Goal: Information Seeking & Learning: Find specific fact

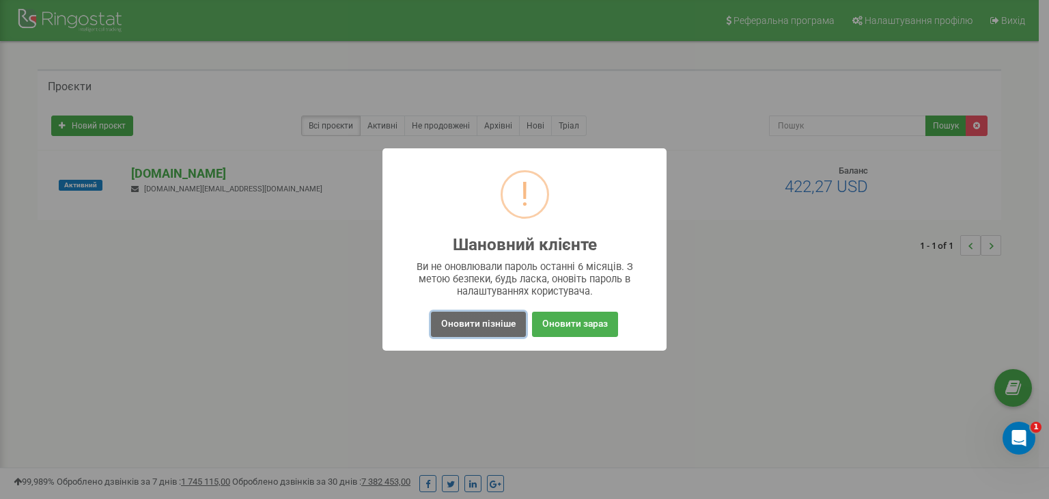
click at [501, 318] on button "Оновити пізніше" at bounding box center [478, 324] width 95 height 25
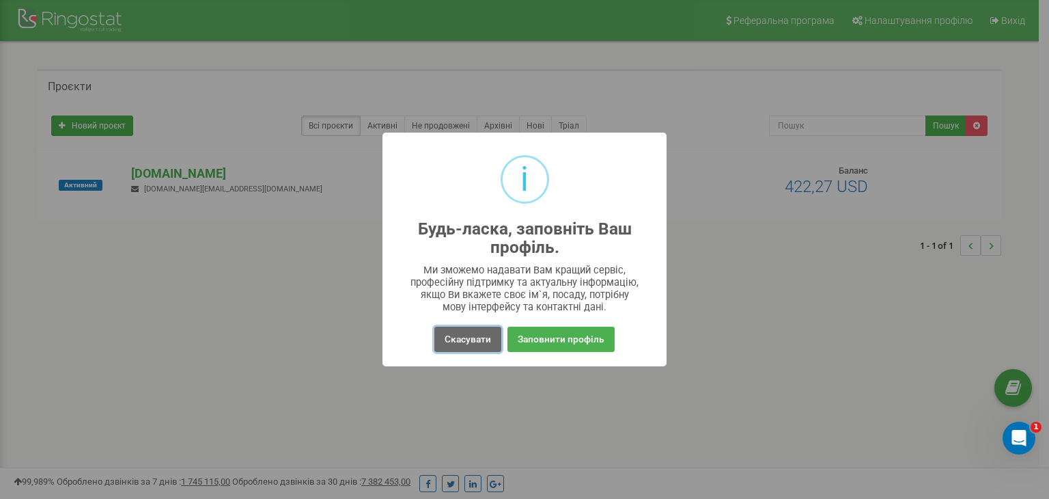
click at [472, 330] on button "Скасувати" at bounding box center [467, 339] width 67 height 25
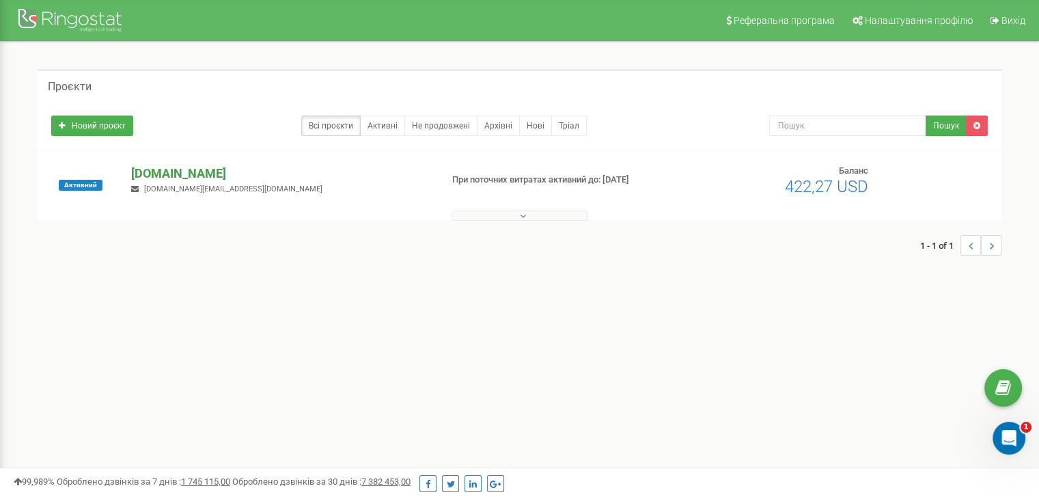
click at [211, 174] on p "[DOMAIN_NAME]" at bounding box center [280, 174] width 299 height 18
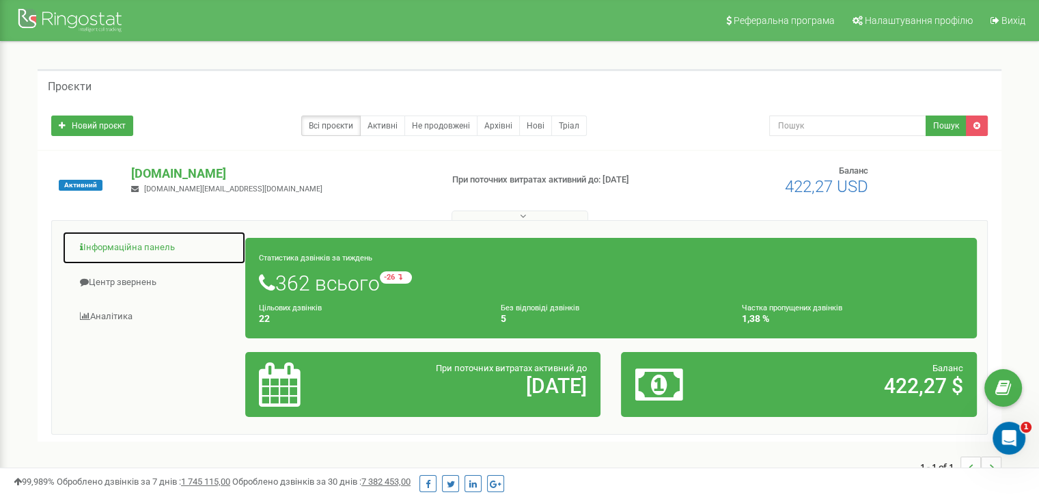
click at [124, 255] on link "Інформаційна панель" at bounding box center [154, 247] width 184 height 33
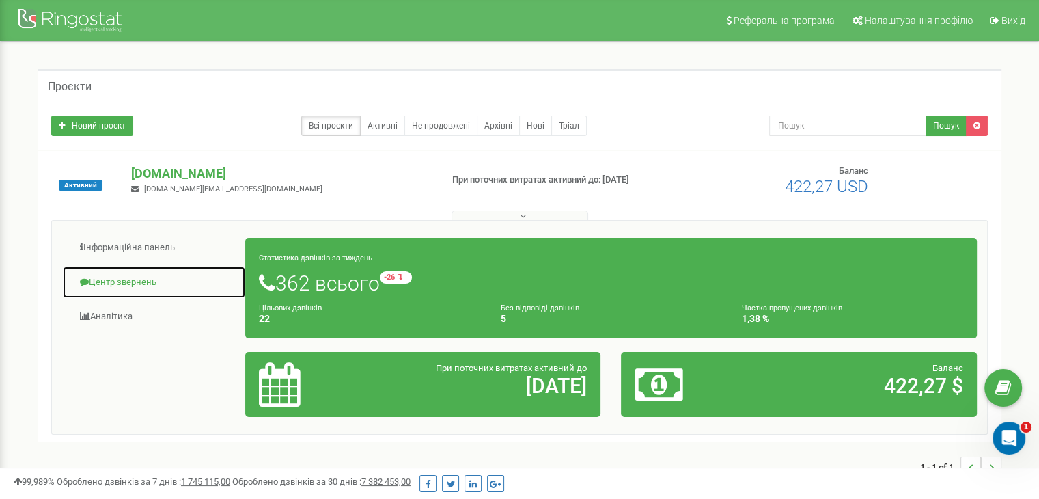
click at [128, 286] on link "Центр звернень" at bounding box center [154, 282] width 184 height 33
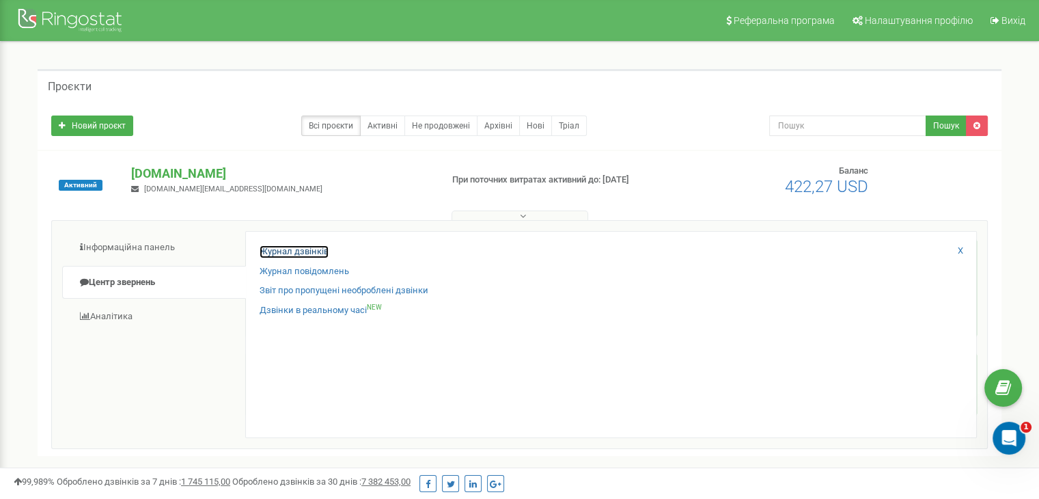
click at [281, 252] on link "Журнал дзвінків" at bounding box center [294, 251] width 69 height 13
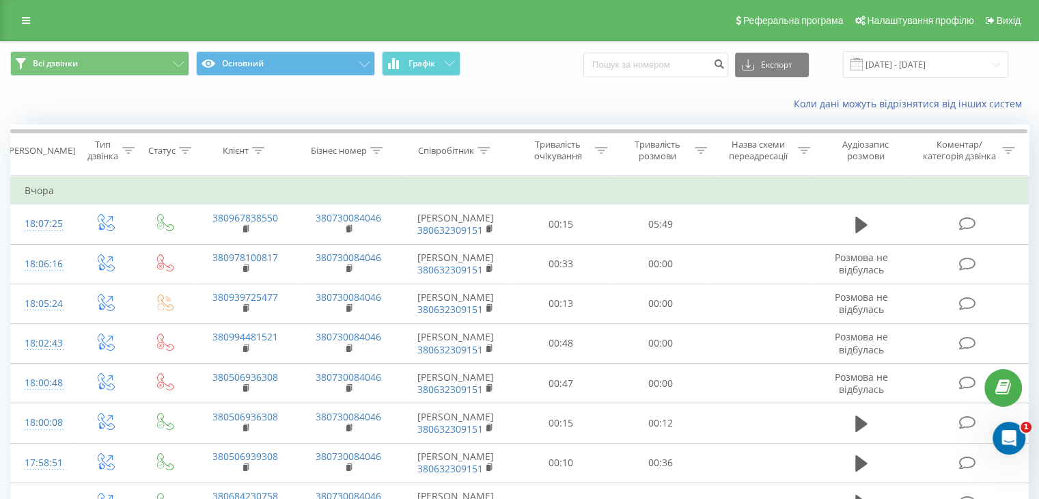
drag, startPoint x: 938, startPoint y: 44, endPoint x: 937, endPoint y: 51, distance: 7.0
click at [937, 46] on div "Всі дзвінки Основний Графік Експорт .csv .xls .xlsx 21.08.2025 - 21.09.2025" at bounding box center [520, 65] width 1038 height 46
click at [937, 59] on input "21.08.2025 - 21.09.2025" at bounding box center [925, 64] width 165 height 27
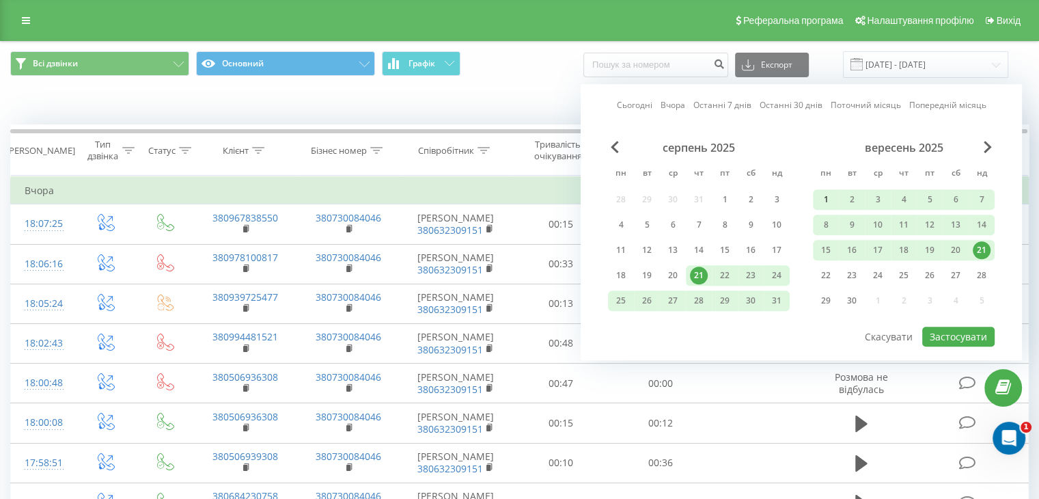
click at [821, 201] on div "1" at bounding box center [826, 200] width 18 height 18
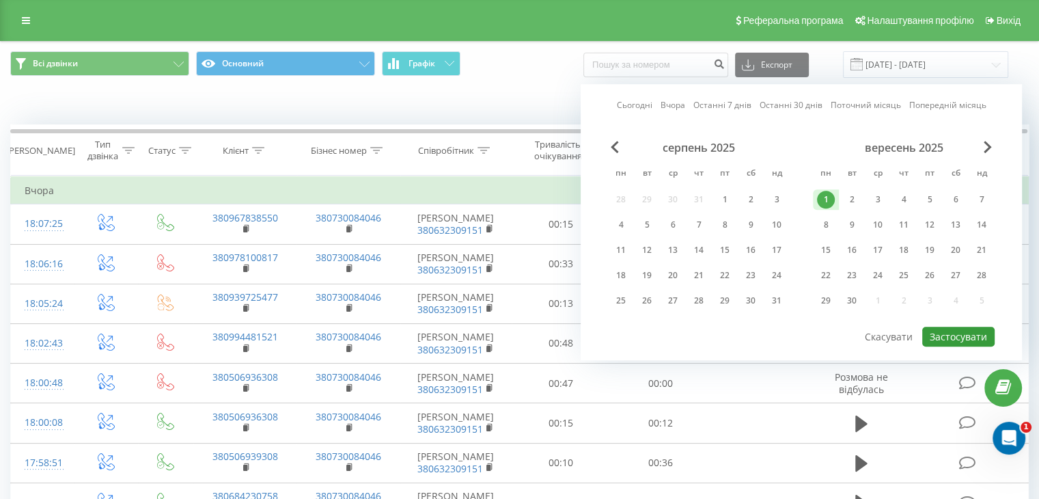
click at [990, 331] on button "Застосувати" at bounding box center [958, 337] width 72 height 20
type input "01.09.2025 - 01.09.2025"
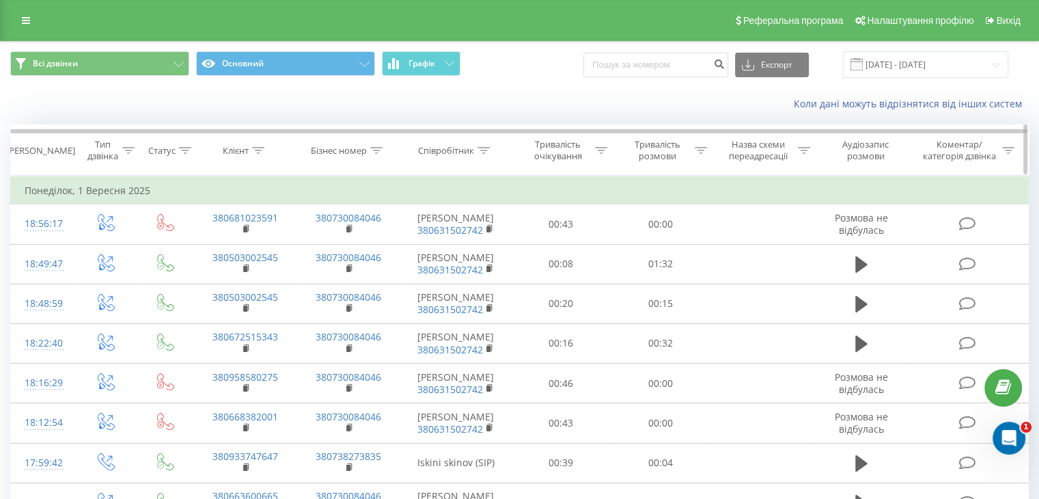
click at [491, 149] on div "Співробітник" at bounding box center [455, 151] width 111 height 12
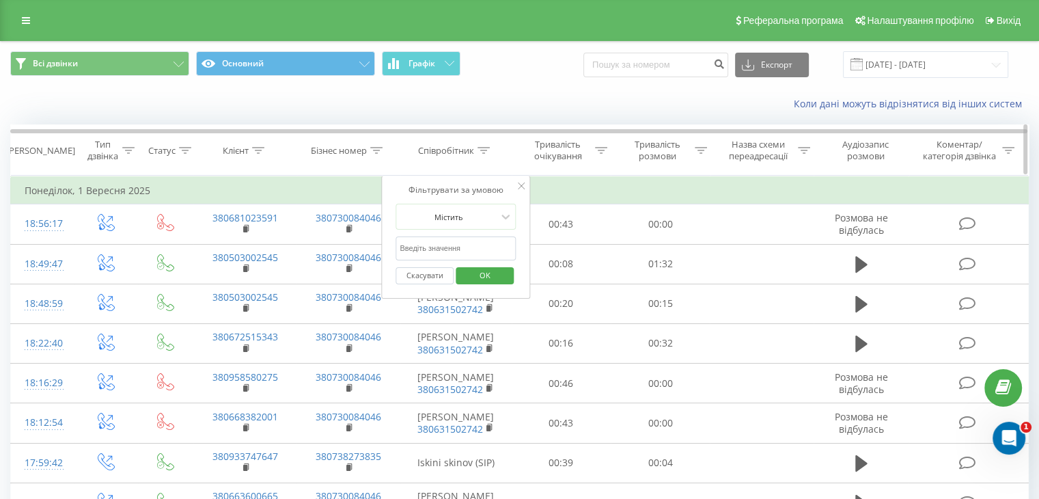
click at [486, 151] on icon at bounding box center [483, 150] width 12 height 7
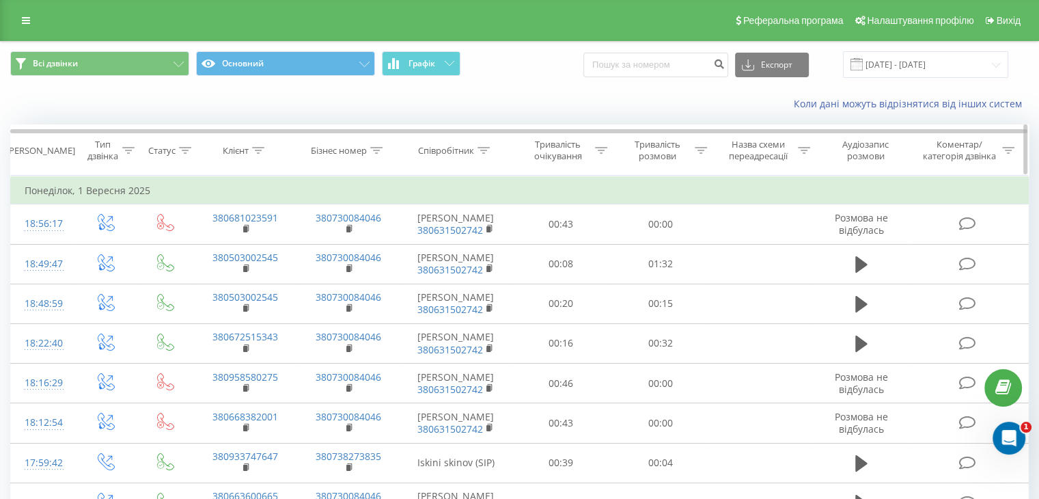
click at [486, 151] on icon at bounding box center [483, 150] width 12 height 7
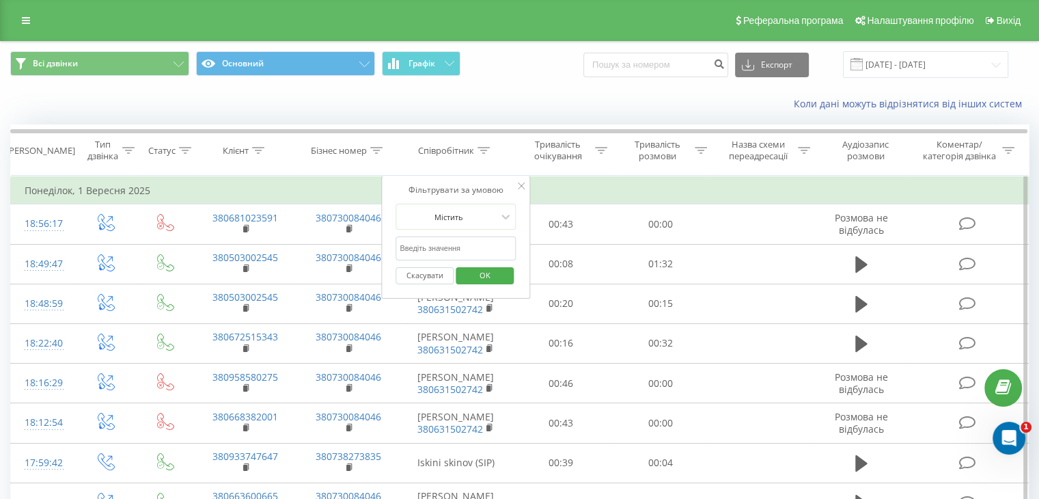
click at [467, 245] on input "text" at bounding box center [456, 248] width 120 height 24
type input "iskini"
click at [481, 276] on span "OK" at bounding box center [485, 274] width 38 height 21
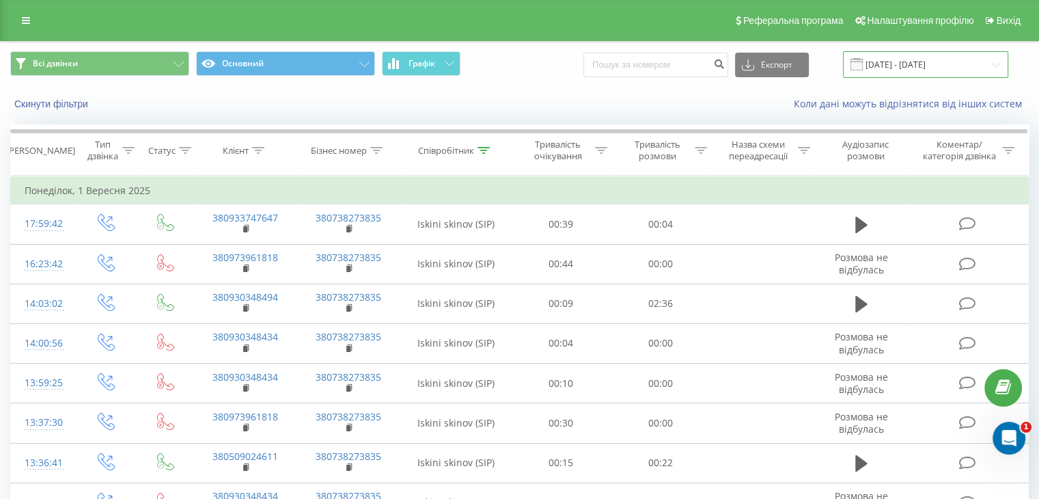
click at [901, 63] on input "01.09.2025 - 01.09.2025" at bounding box center [925, 64] width 165 height 27
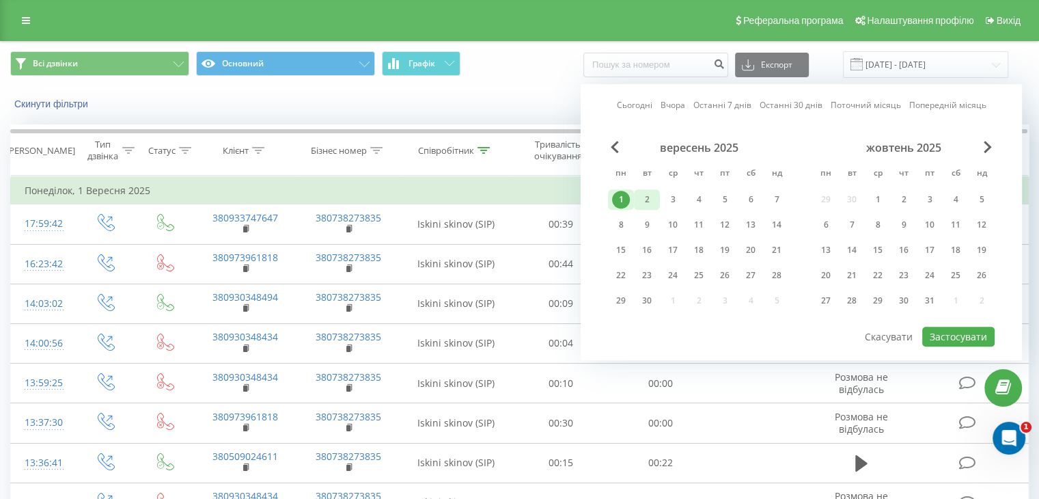
click at [654, 197] on div "2" at bounding box center [647, 200] width 18 height 18
click at [942, 329] on button "Застосувати" at bounding box center [958, 337] width 72 height 20
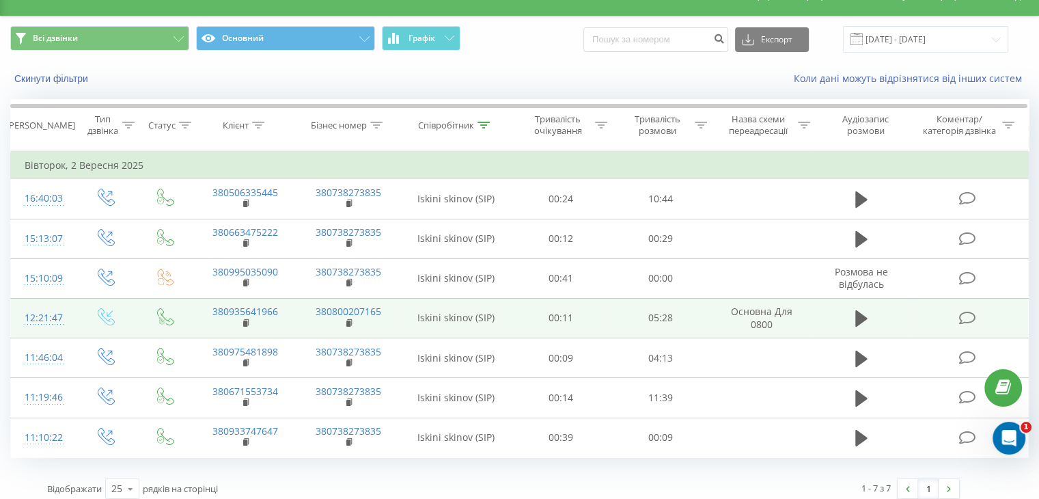
scroll to position [36, 0]
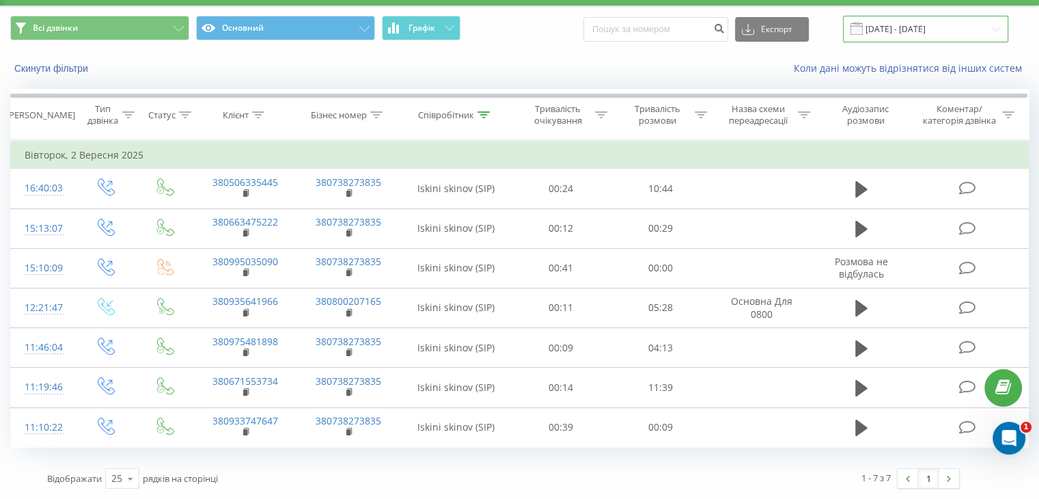
click at [893, 38] on input "02.09.2025 - 02.09.2025" at bounding box center [925, 29] width 165 height 27
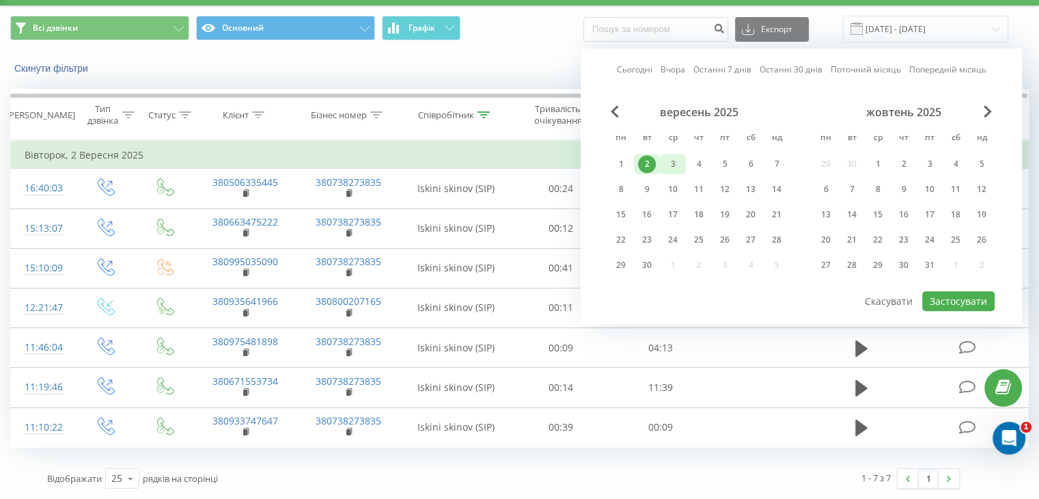
click at [678, 159] on div "3" at bounding box center [673, 164] width 18 height 18
click at [943, 297] on button "Застосувати" at bounding box center [958, 301] width 72 height 20
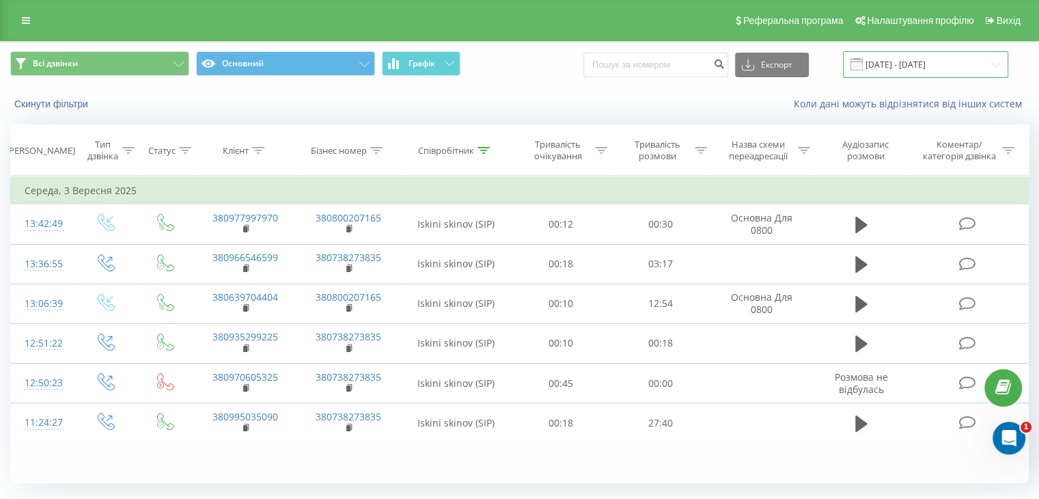
click at [933, 66] on input "03.09.2025 - 03.09.2025" at bounding box center [925, 64] width 165 height 27
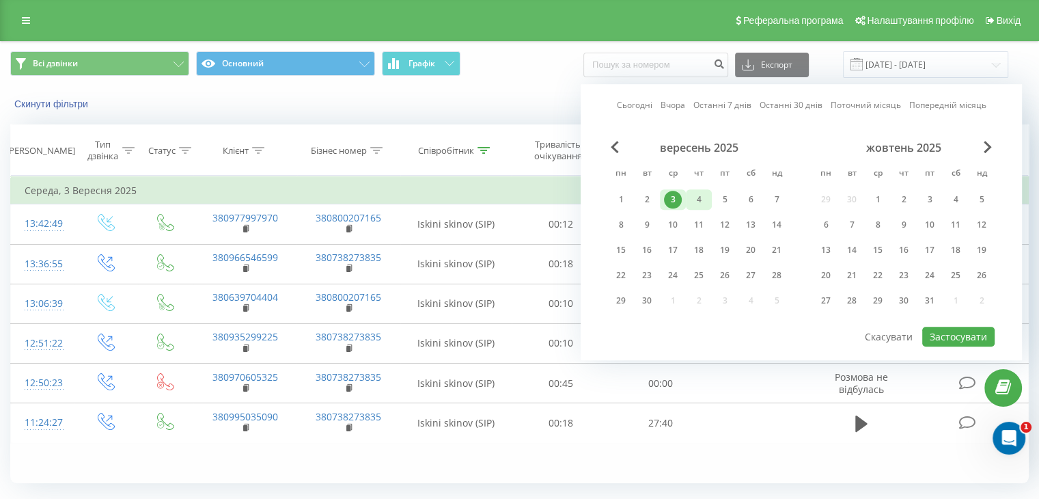
click at [694, 192] on div "4" at bounding box center [699, 200] width 18 height 18
click at [949, 327] on button "Застосувати" at bounding box center [958, 337] width 72 height 20
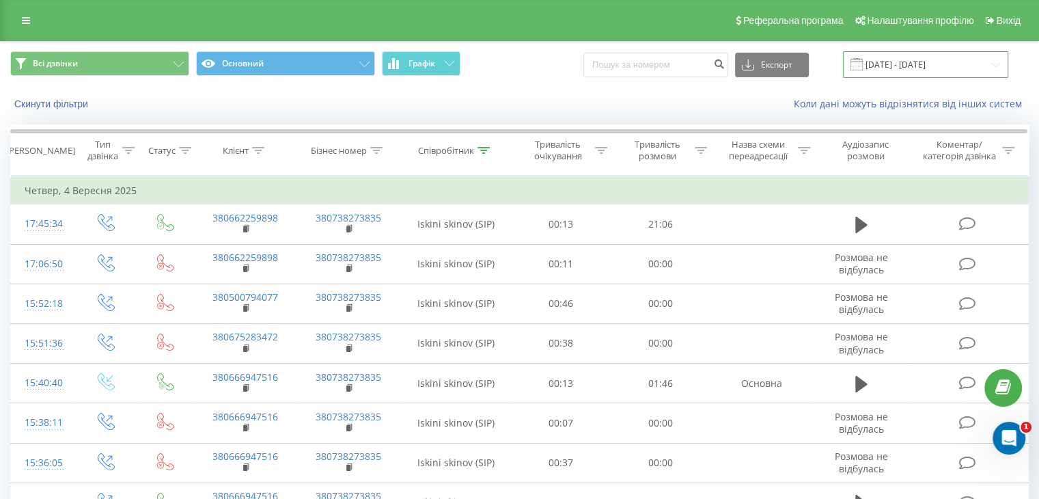
click at [899, 51] on input "04.09.2025 - 04.09.2025" at bounding box center [925, 64] width 165 height 27
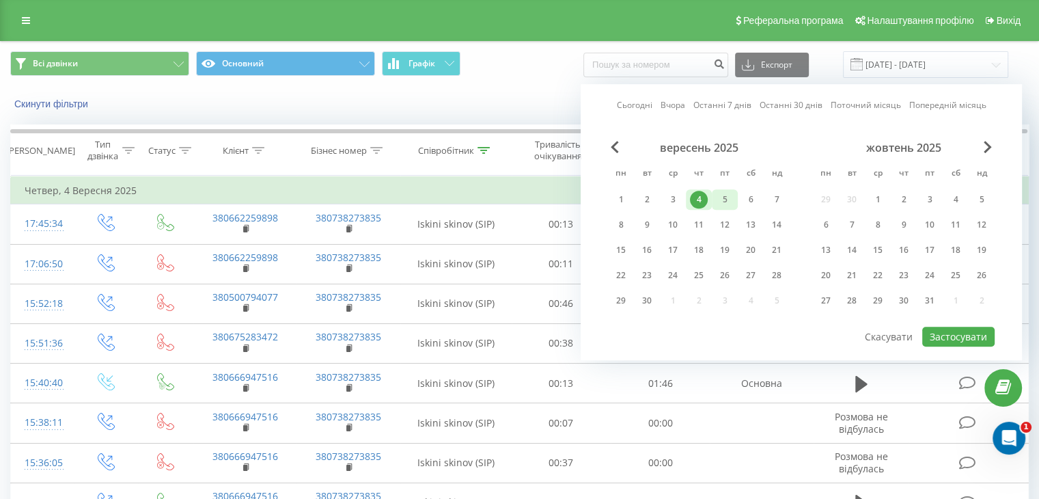
click at [724, 196] on div "5" at bounding box center [725, 200] width 18 height 18
click at [965, 334] on button "Застосувати" at bounding box center [958, 337] width 72 height 20
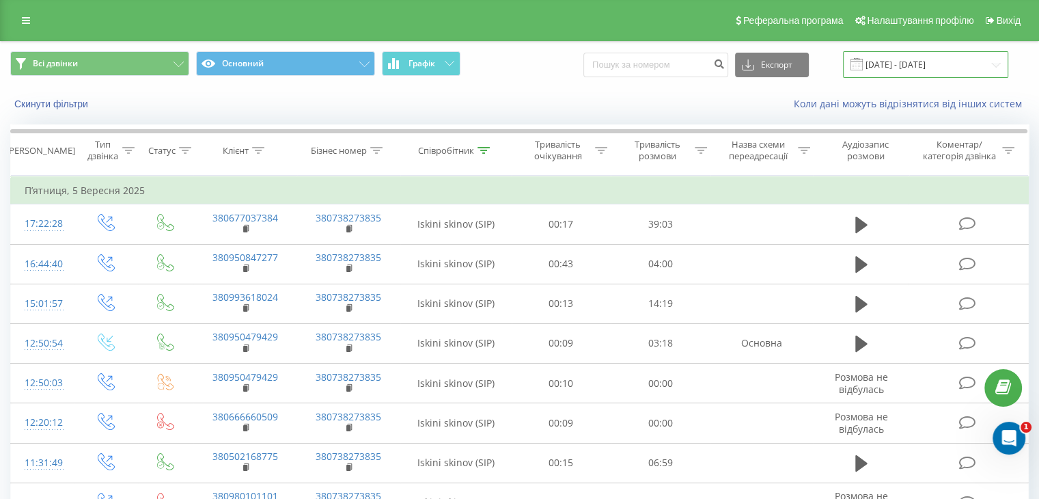
click at [905, 61] on input "05.09.2025 - 05.09.2025" at bounding box center [925, 64] width 165 height 27
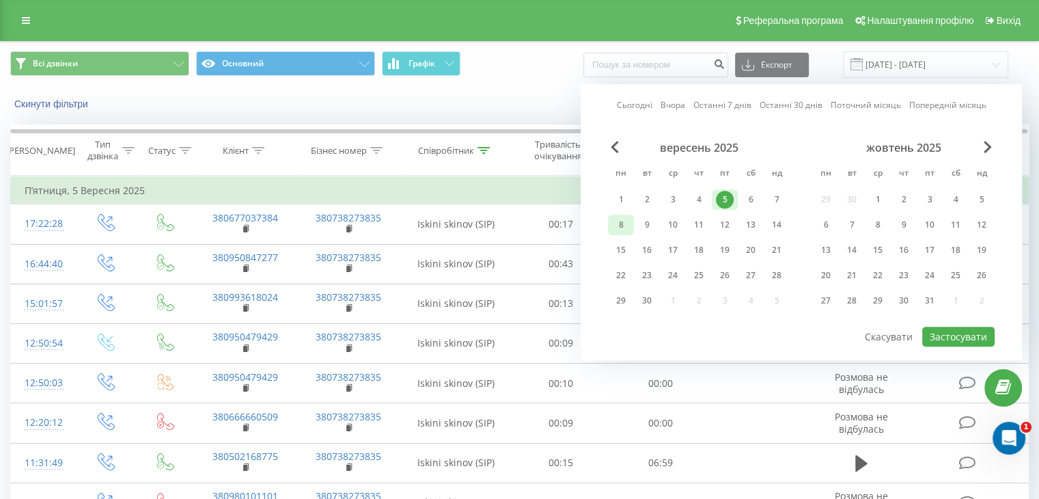
click at [626, 223] on div "8" at bounding box center [621, 225] width 18 height 18
click at [964, 331] on button "Застосувати" at bounding box center [958, 337] width 72 height 20
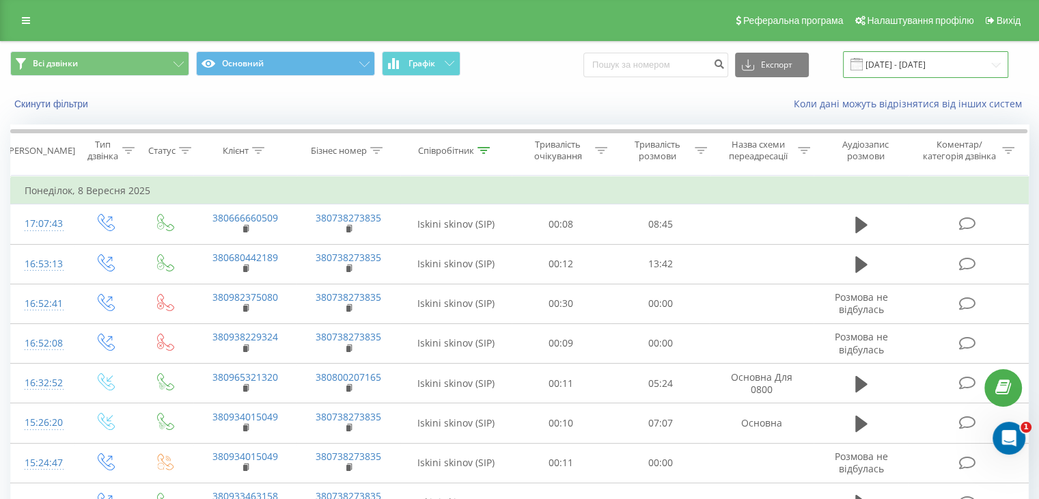
click at [906, 55] on input "08.09.2025 - 08.09.2025" at bounding box center [925, 64] width 165 height 27
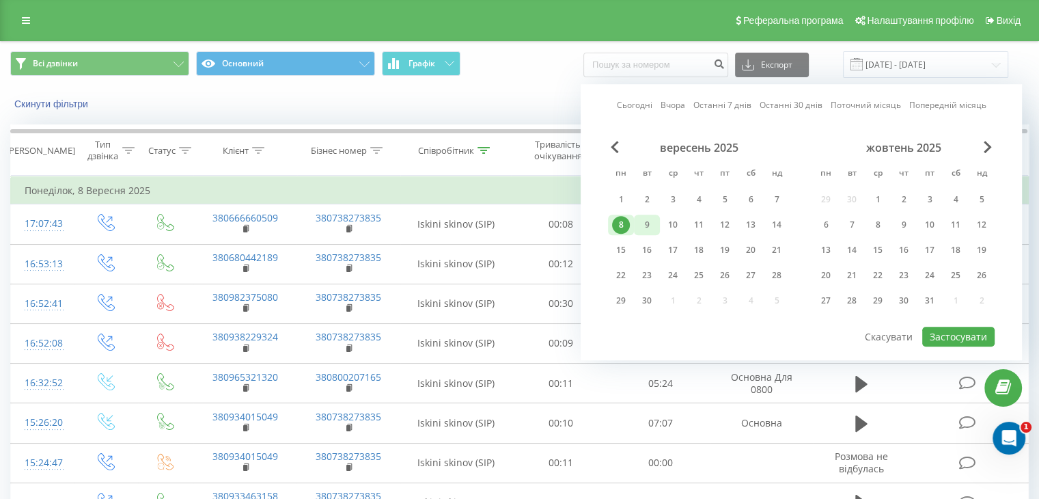
click at [646, 225] on div "9" at bounding box center [647, 225] width 18 height 18
click at [942, 329] on button "Застосувати" at bounding box center [958, 337] width 72 height 20
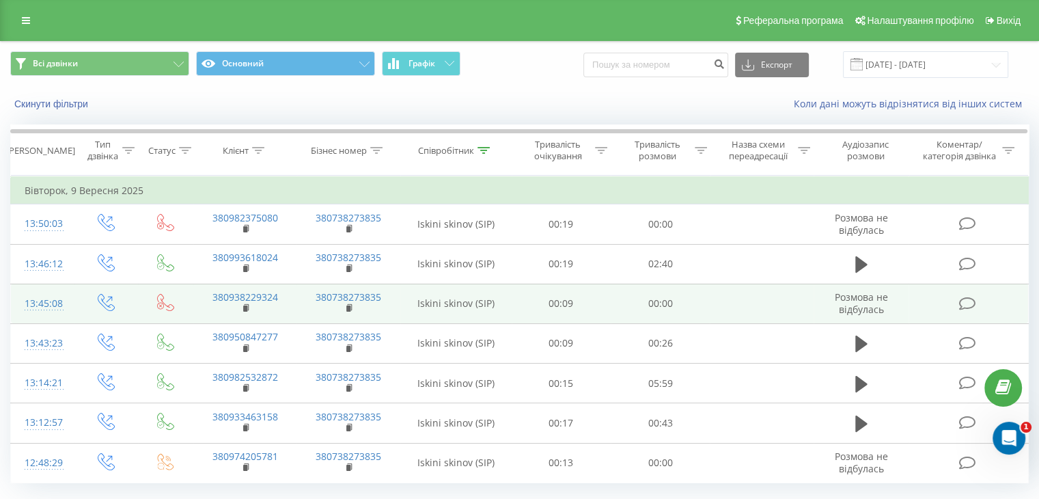
scroll to position [36, 0]
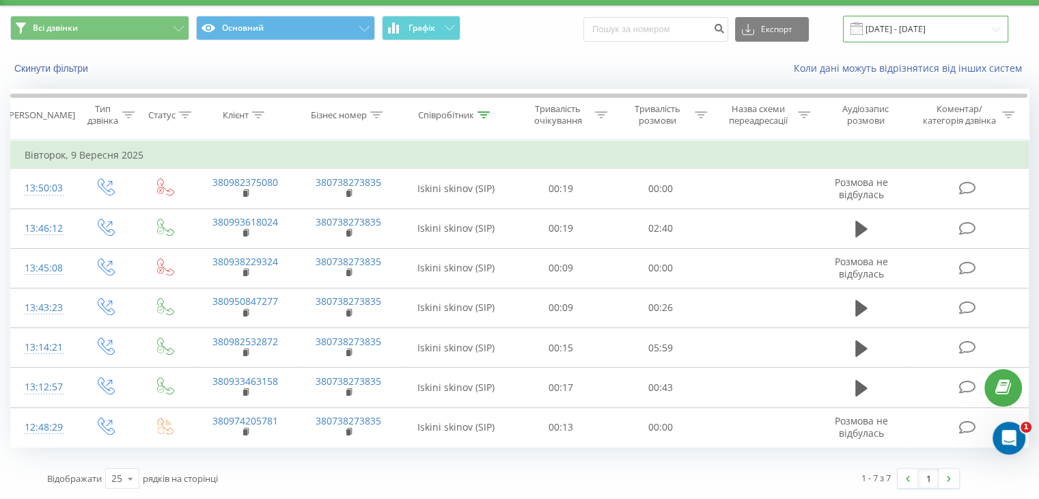
click at [889, 28] on input "09.09.2025 - 09.09.2025" at bounding box center [925, 29] width 165 height 27
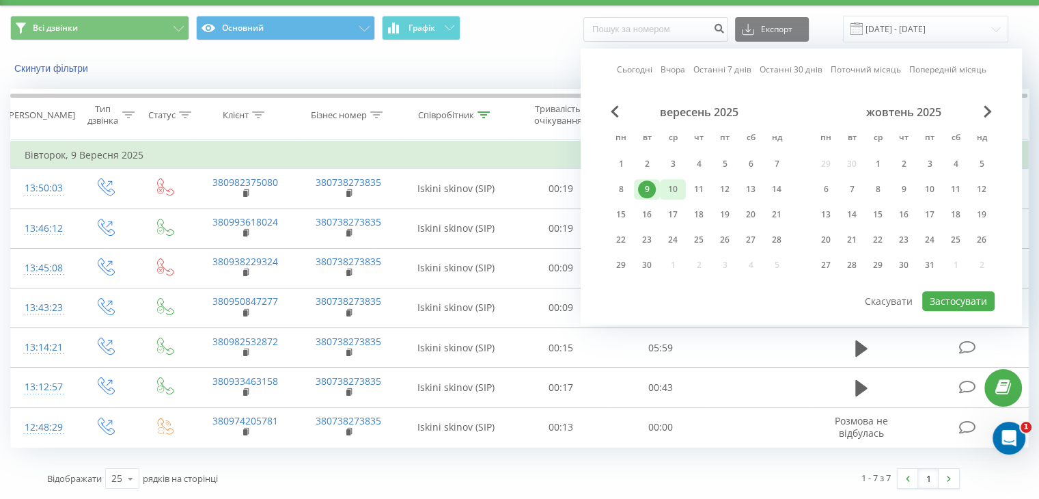
click at [677, 195] on div "10" at bounding box center [673, 189] width 18 height 18
click at [926, 298] on button "Застосувати" at bounding box center [958, 301] width 72 height 20
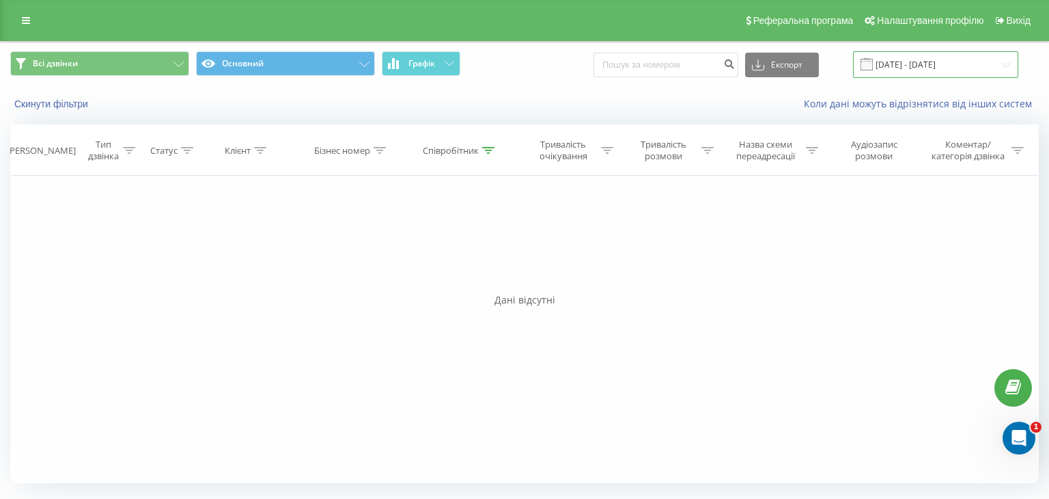
click at [910, 68] on input "10.09.2025 - 10.09.2025" at bounding box center [935, 64] width 165 height 27
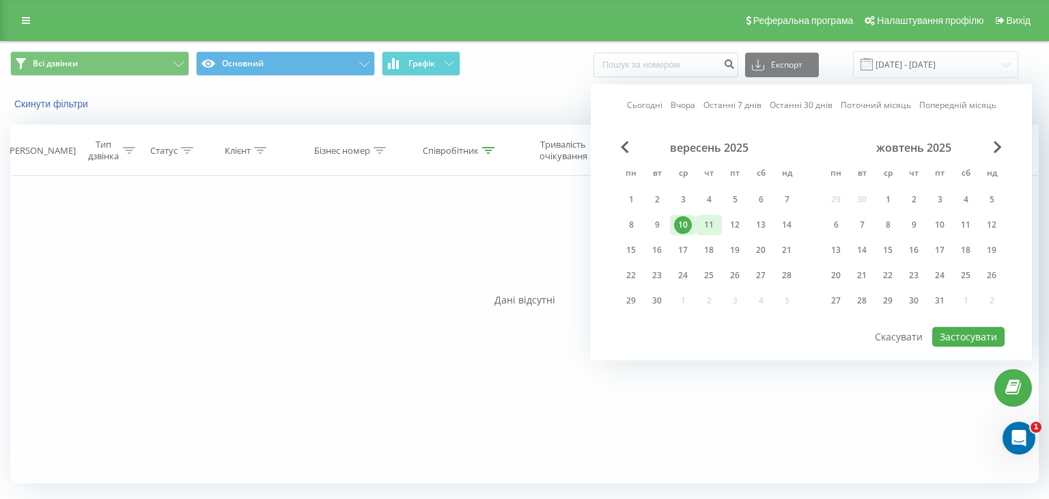
click at [717, 223] on div "11" at bounding box center [709, 225] width 18 height 18
click at [954, 330] on button "Застосувати" at bounding box center [968, 337] width 72 height 20
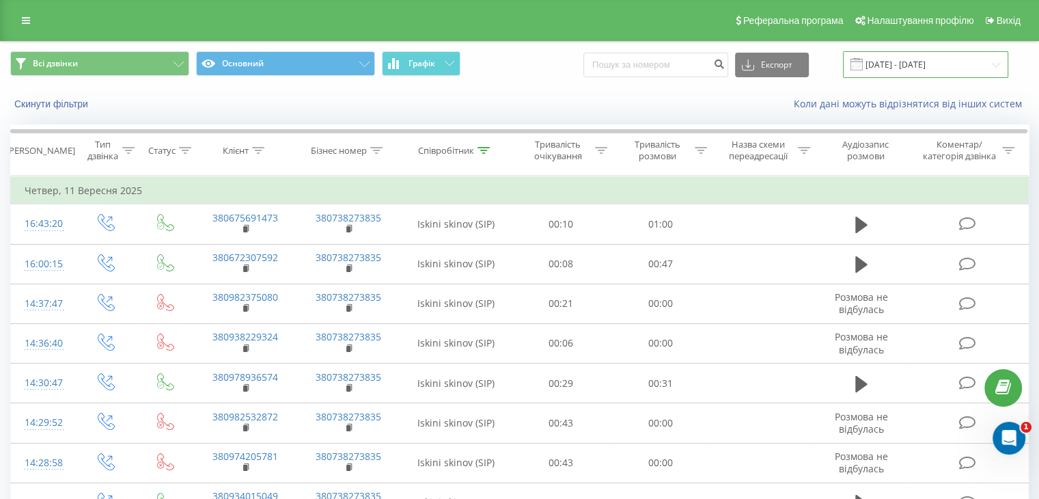
click at [891, 55] on input "11.09.2025 - 11.09.2025" at bounding box center [925, 64] width 165 height 27
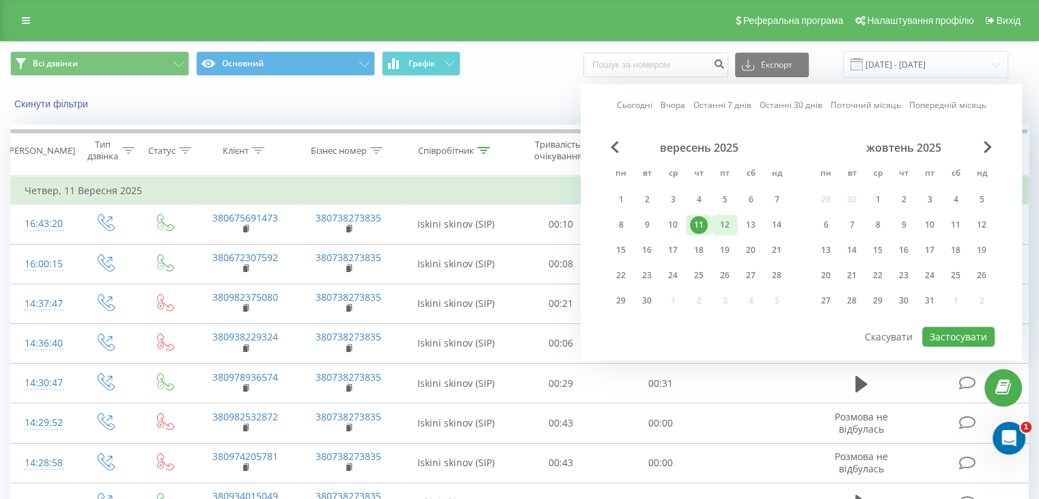
click at [730, 222] on div "12" at bounding box center [725, 225] width 18 height 18
click at [954, 336] on button "Застосувати" at bounding box center [958, 337] width 72 height 20
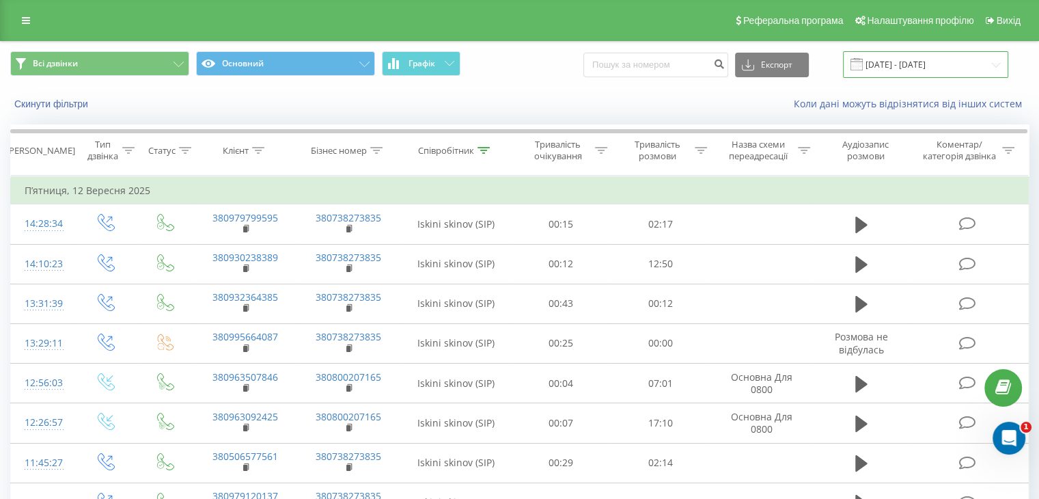
click at [883, 64] on input "12.09.2025 - 12.09.2025" at bounding box center [925, 64] width 165 height 27
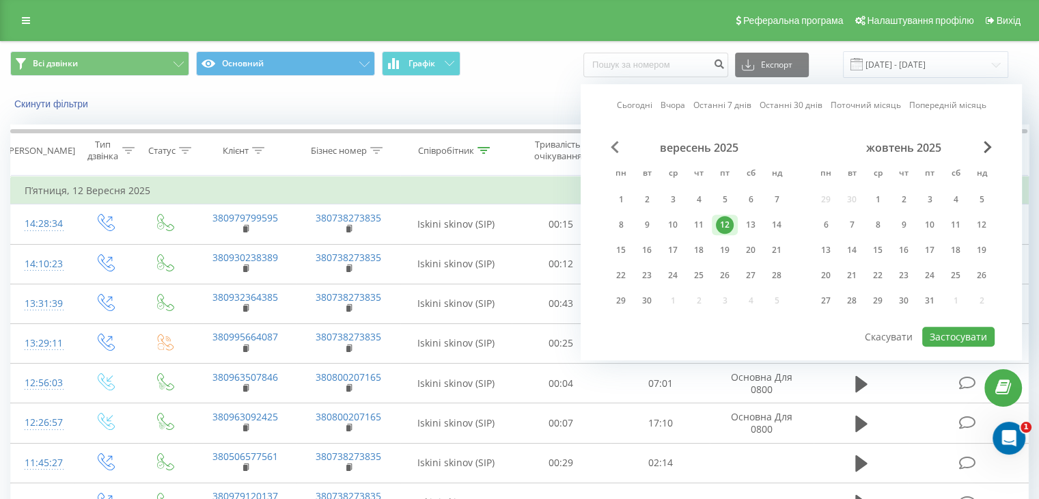
click at [611, 148] on span "Previous Month" at bounding box center [615, 147] width 8 height 12
click at [734, 203] on div "1" at bounding box center [725, 199] width 26 height 20
click at [988, 246] on div "21" at bounding box center [982, 250] width 18 height 18
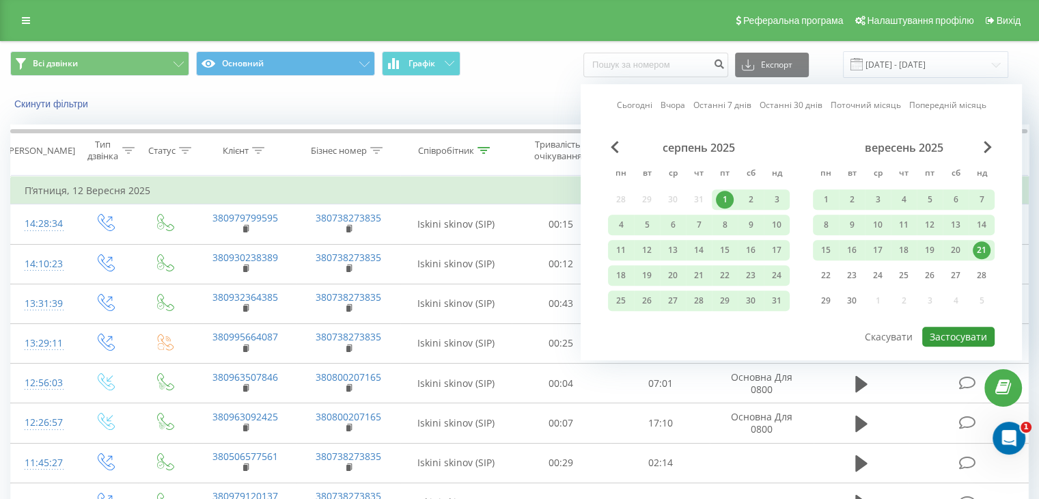
click at [952, 329] on button "Застосувати" at bounding box center [958, 337] width 72 height 20
type input "01.08.2025 - 21.09.2025"
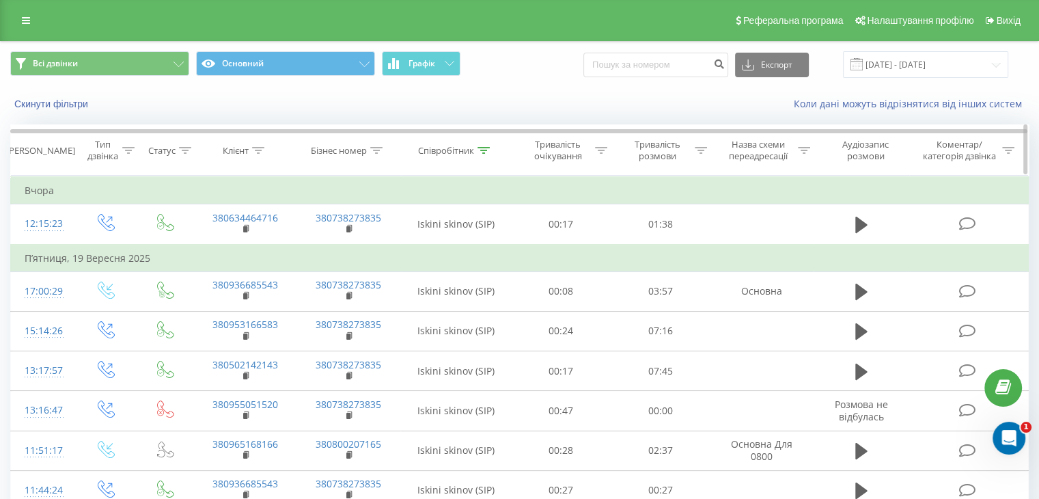
click at [257, 149] on icon at bounding box center [258, 150] width 12 height 7
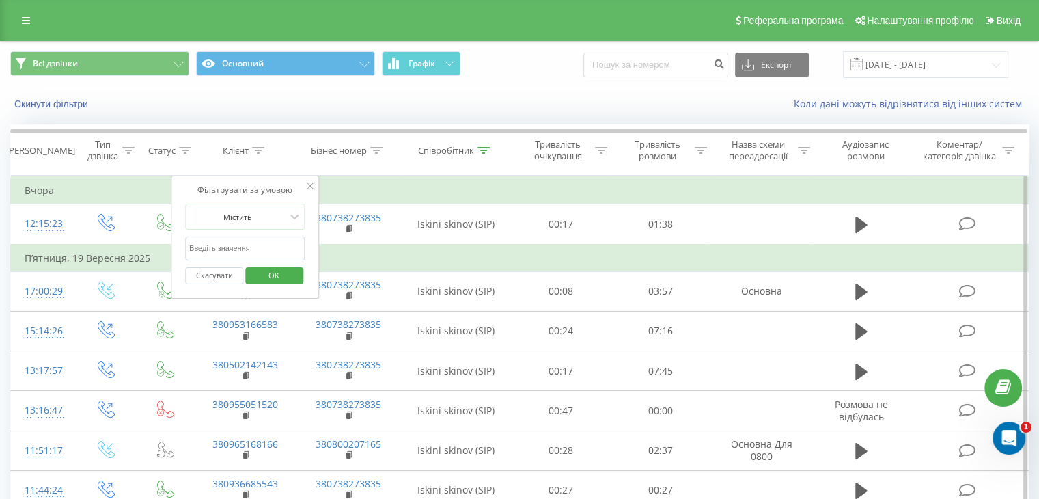
click at [240, 247] on input "text" at bounding box center [245, 248] width 120 height 24
paste input "663475222"
click at [265, 266] on span "OK" at bounding box center [274, 274] width 38 height 21
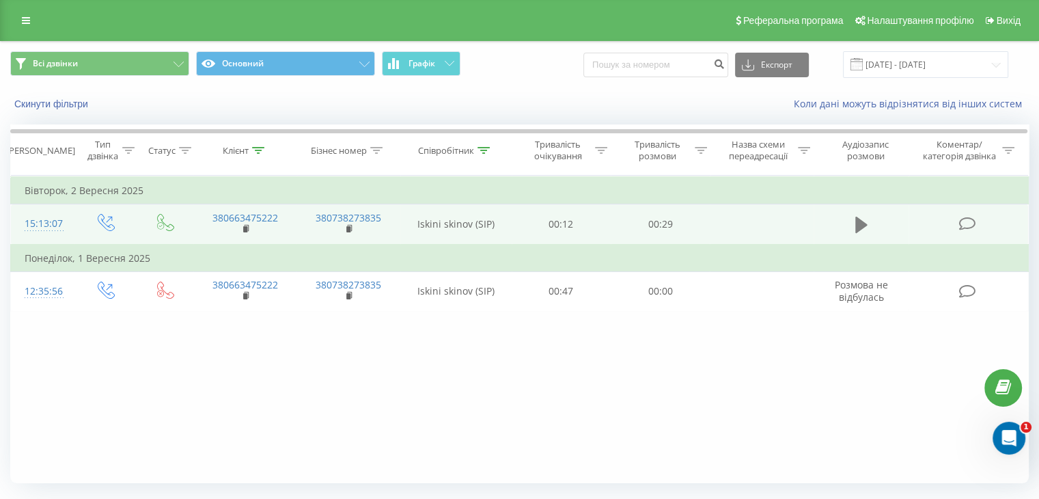
click at [860, 231] on icon at bounding box center [861, 224] width 12 height 19
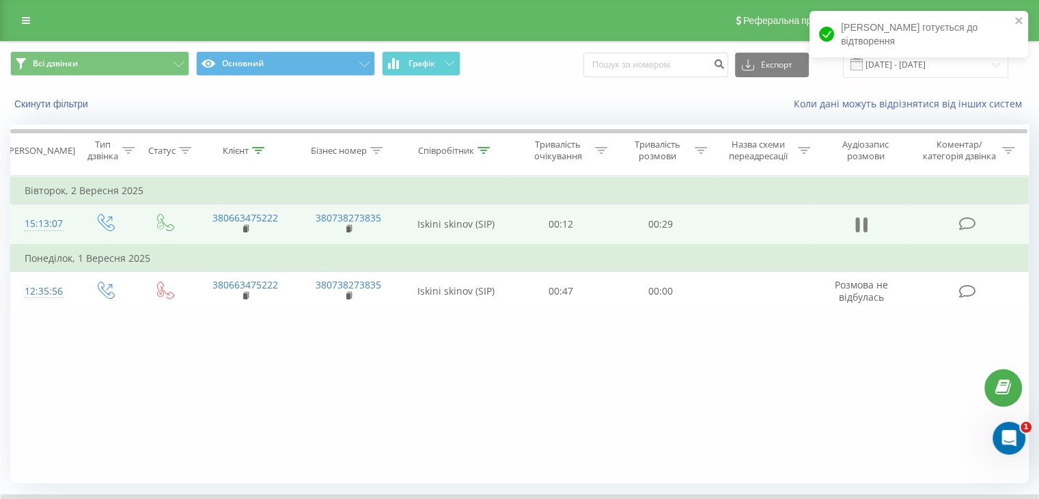
scroll to position [87, 0]
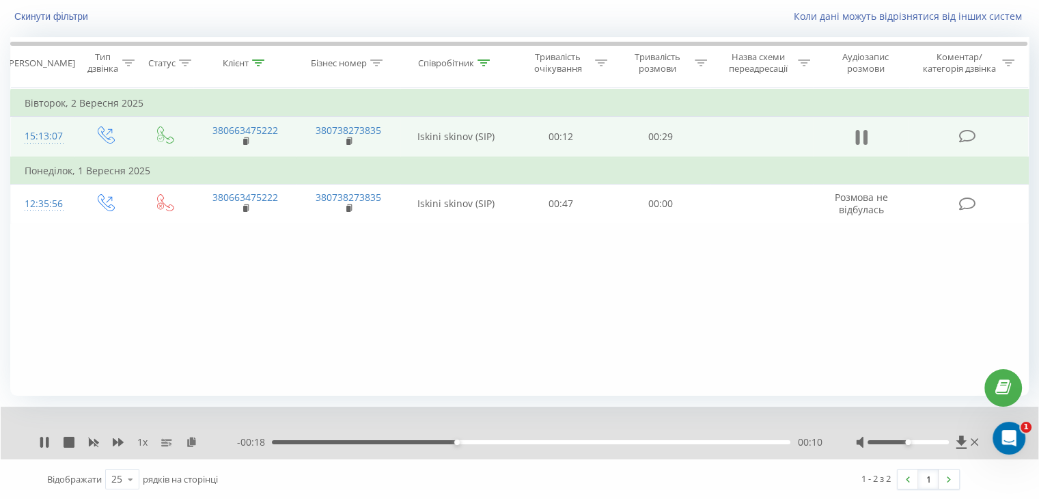
click at [859, 137] on icon at bounding box center [857, 137] width 4 height 15
click at [257, 65] on div at bounding box center [258, 63] width 12 height 12
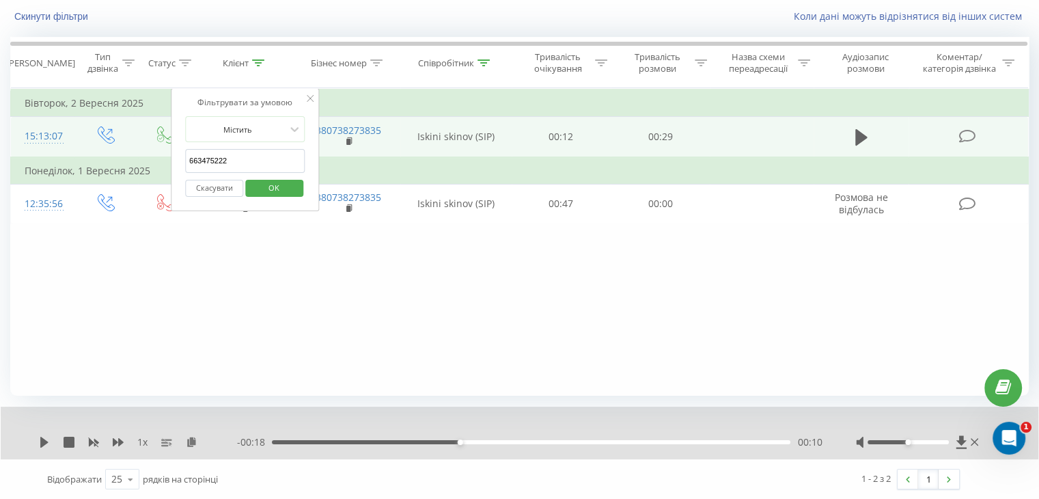
click at [261, 158] on input "663475222" at bounding box center [245, 161] width 120 height 24
paste input "975481898"
click at [271, 188] on span "OK" at bounding box center [274, 187] width 38 height 21
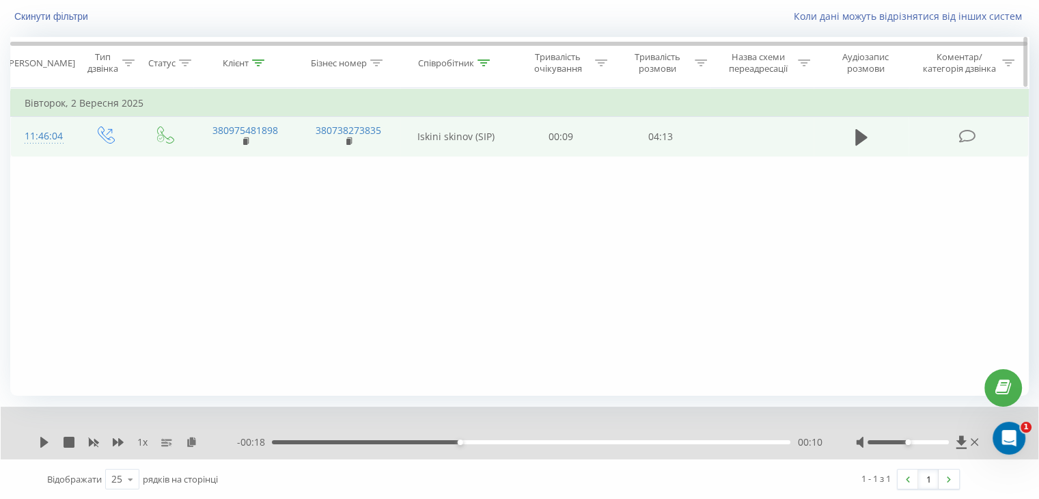
click at [255, 63] on icon at bounding box center [258, 62] width 12 height 7
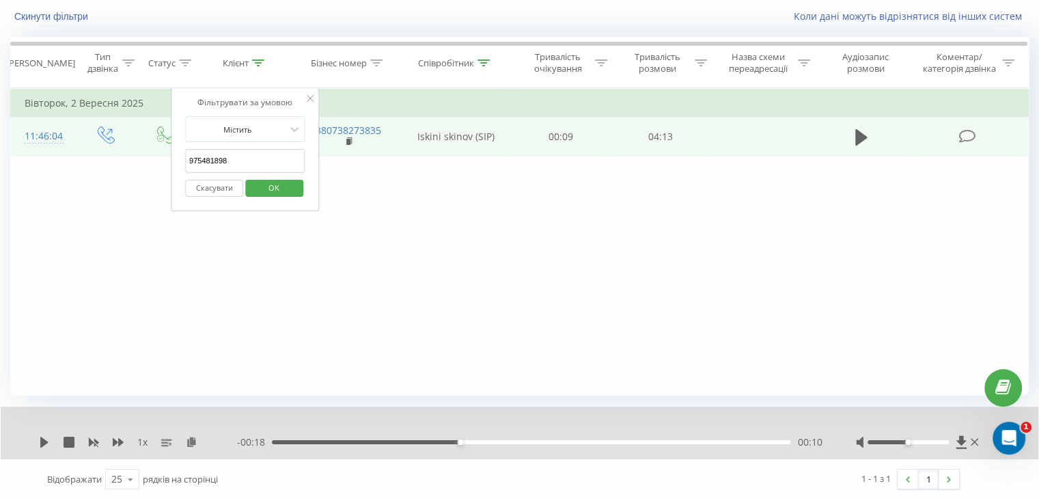
click at [247, 162] on input "975481898" at bounding box center [245, 161] width 120 height 24
paste input "95035090"
click at [288, 189] on span "OK" at bounding box center [274, 187] width 38 height 21
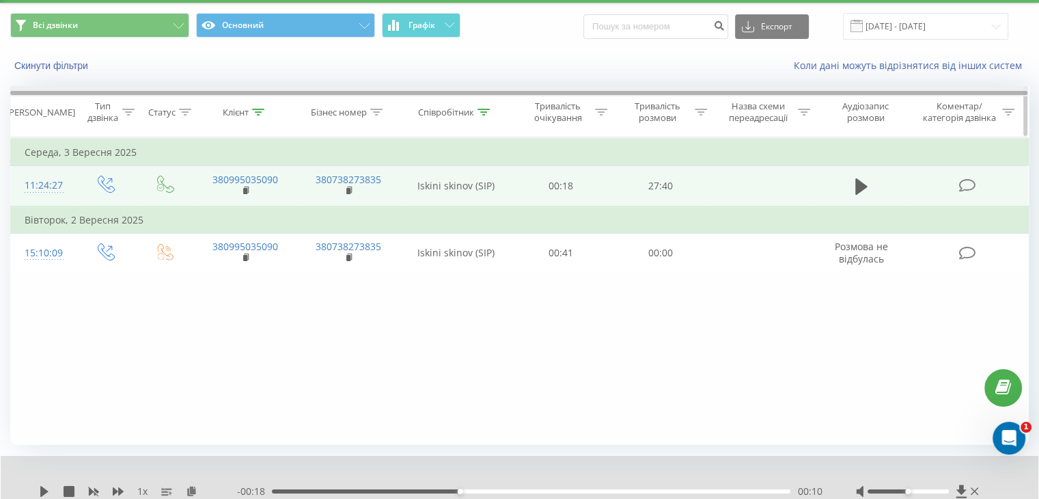
scroll to position [19, 0]
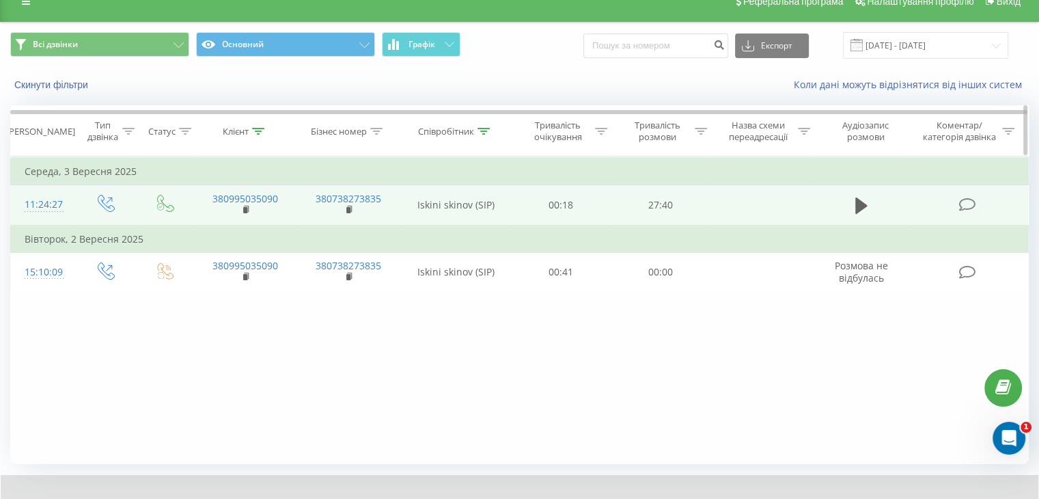
click at [252, 133] on div at bounding box center [258, 132] width 12 height 12
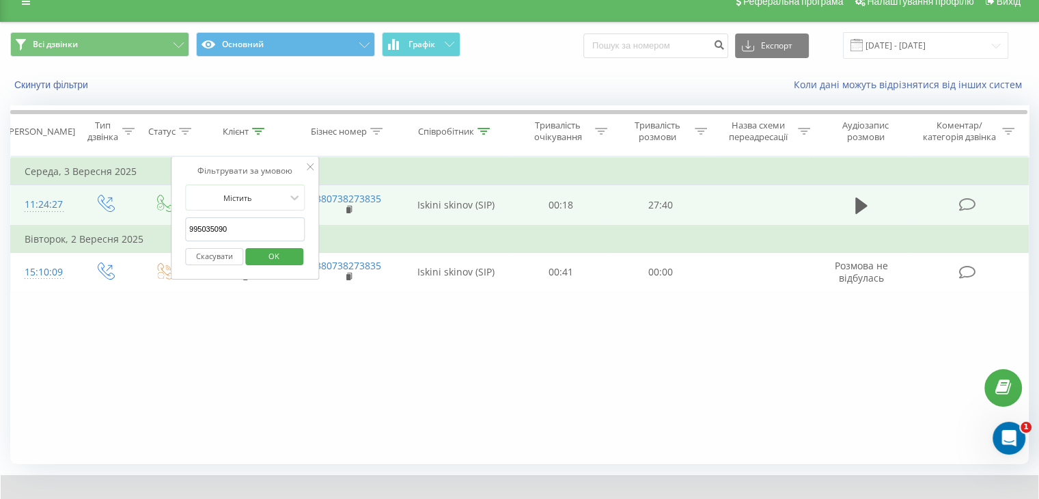
click at [253, 234] on input "995035090" at bounding box center [245, 229] width 120 height 24
paste input "506335445"
click at [267, 253] on span "OK" at bounding box center [274, 255] width 38 height 21
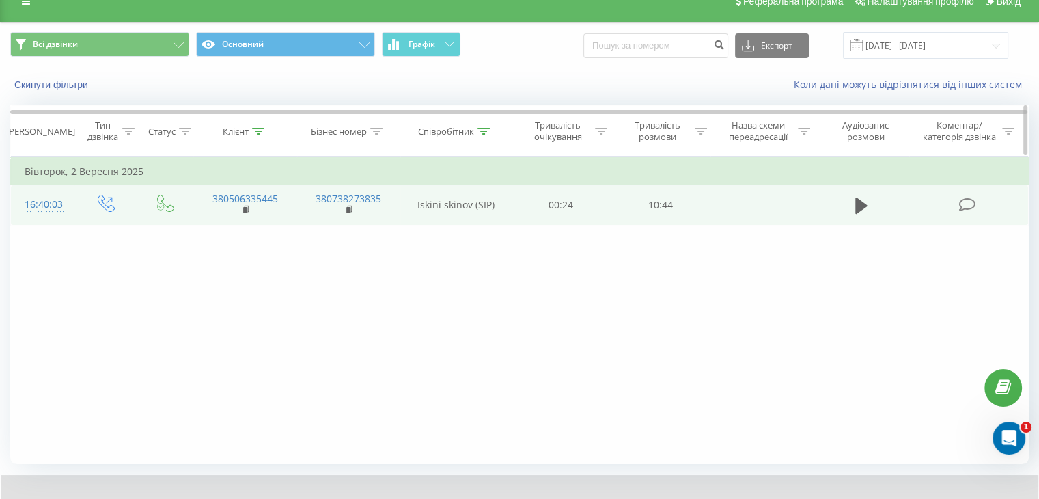
click at [254, 132] on icon at bounding box center [258, 131] width 12 height 7
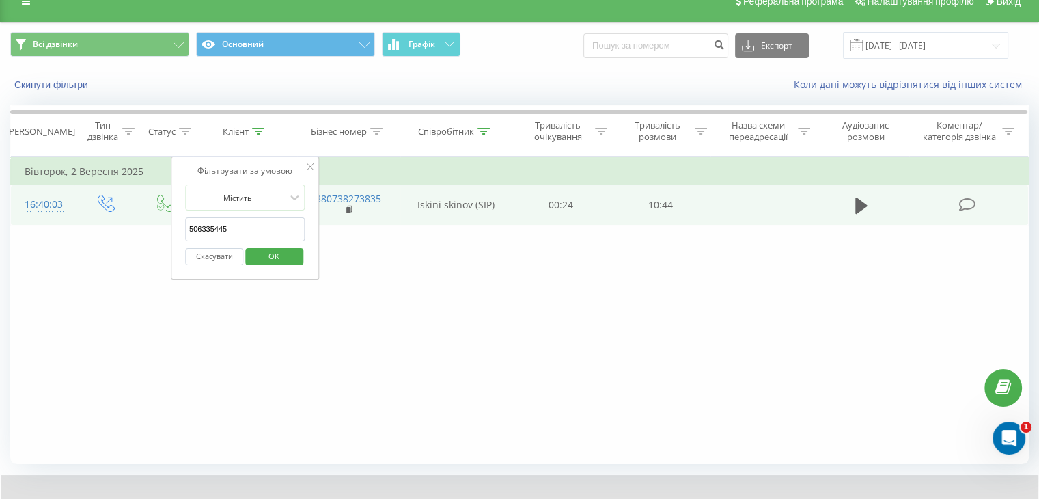
click at [256, 219] on input "506335445" at bounding box center [245, 229] width 120 height 24
paste input "0503856211"
click at [265, 258] on span "OK" at bounding box center [274, 255] width 38 height 21
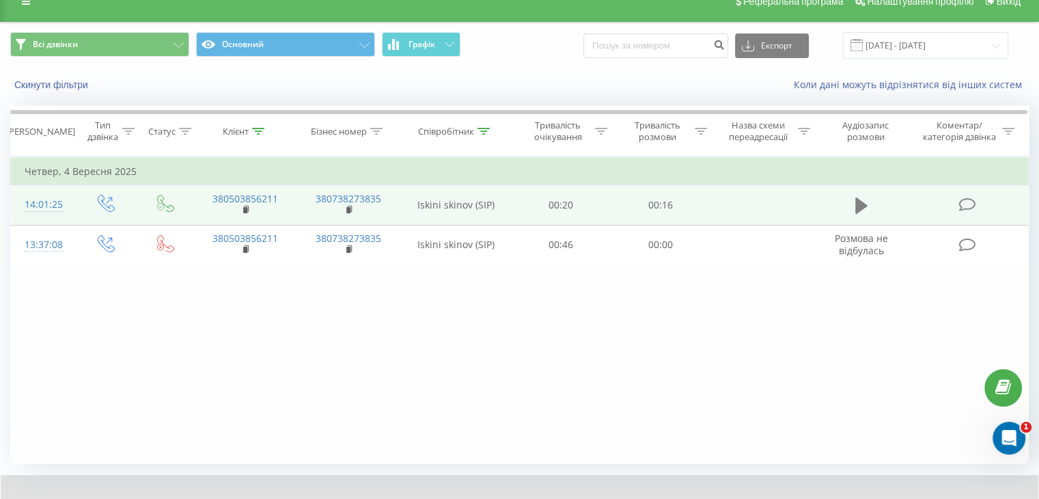
click at [857, 205] on icon at bounding box center [861, 205] width 12 height 16
click at [251, 128] on div "Клієнт" at bounding box center [244, 132] width 42 height 12
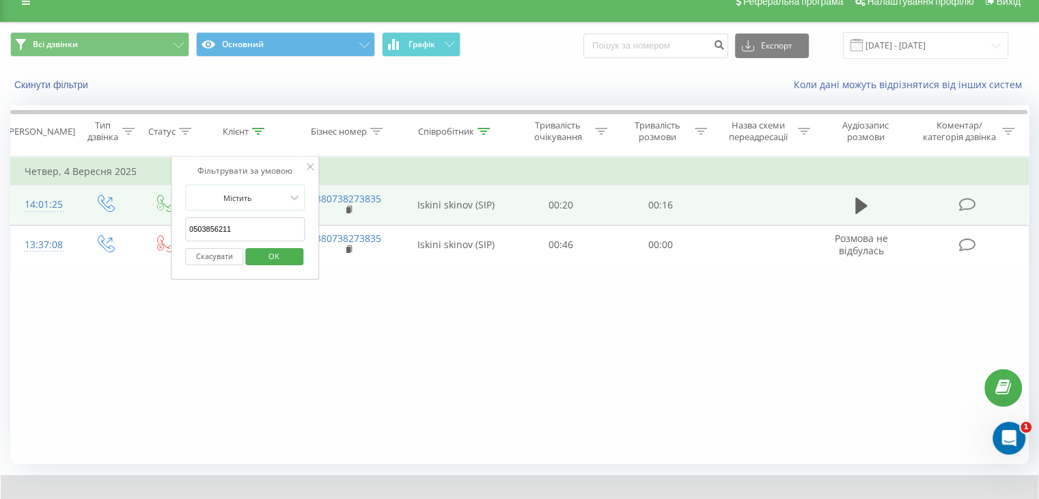
click at [257, 236] on input "0503856211" at bounding box center [245, 229] width 120 height 24
paste input "970605325"
click at [268, 258] on span "OK" at bounding box center [274, 255] width 38 height 21
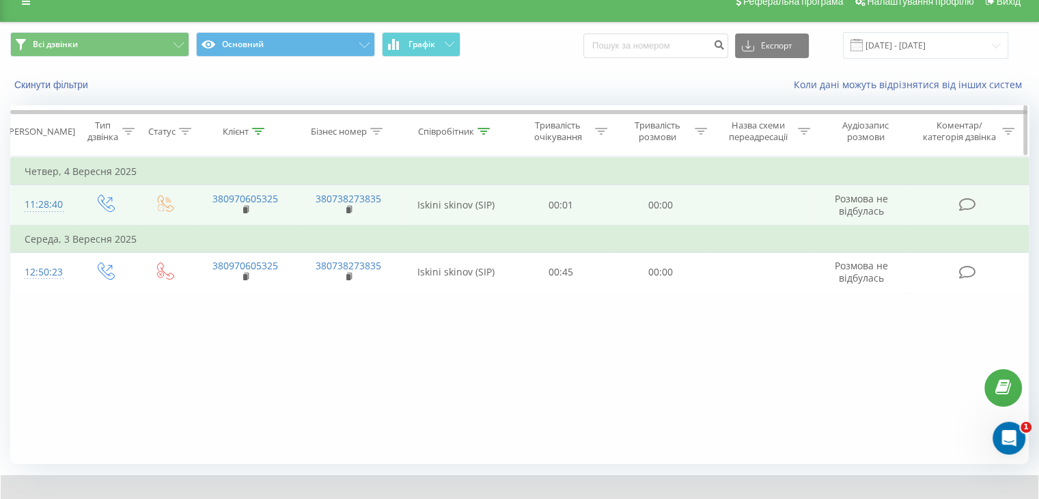
click at [249, 127] on div "Клієнт" at bounding box center [244, 132] width 42 height 12
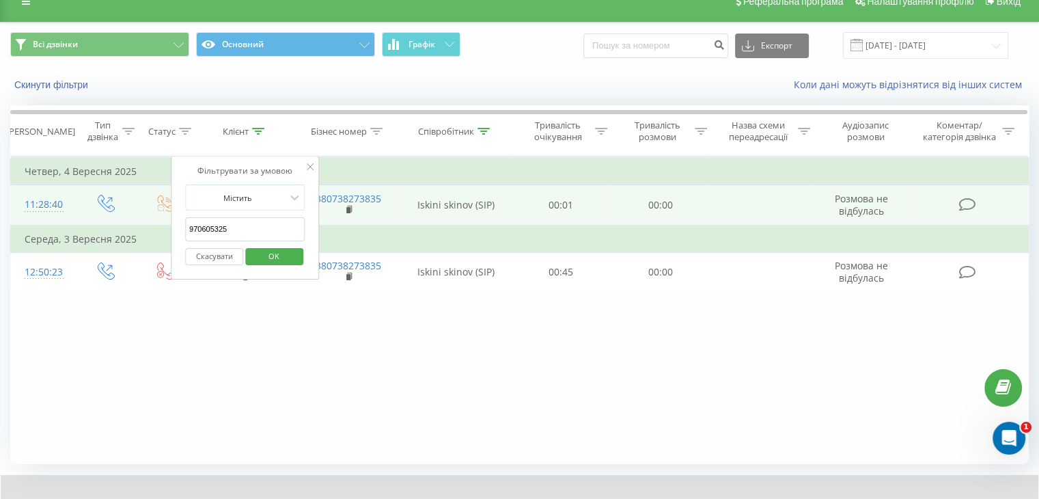
click at [242, 227] on input "970605325" at bounding box center [245, 229] width 120 height 24
click at [242, 229] on input "970605325" at bounding box center [245, 229] width 120 height 24
paste input "675283472"
click at [253, 255] on button "OK" at bounding box center [274, 256] width 58 height 17
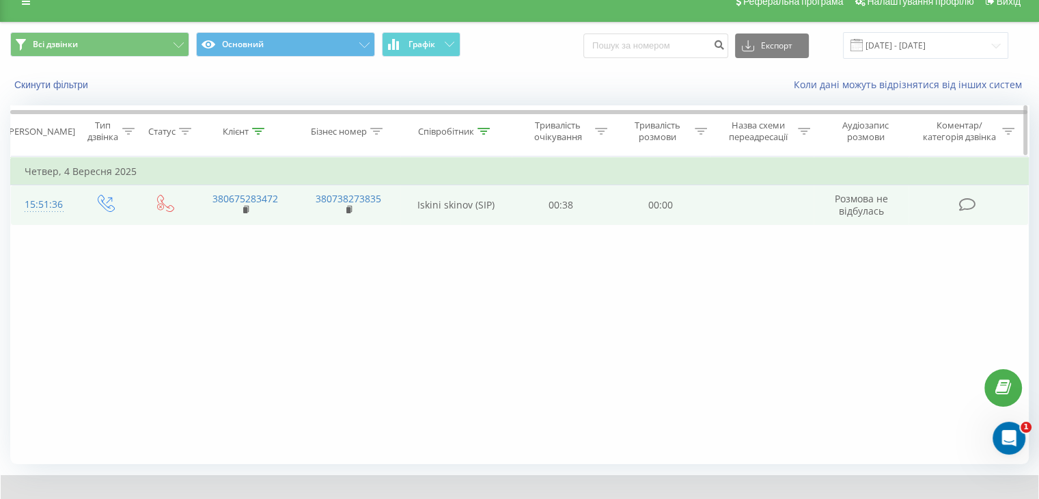
click at [256, 130] on icon at bounding box center [258, 131] width 12 height 7
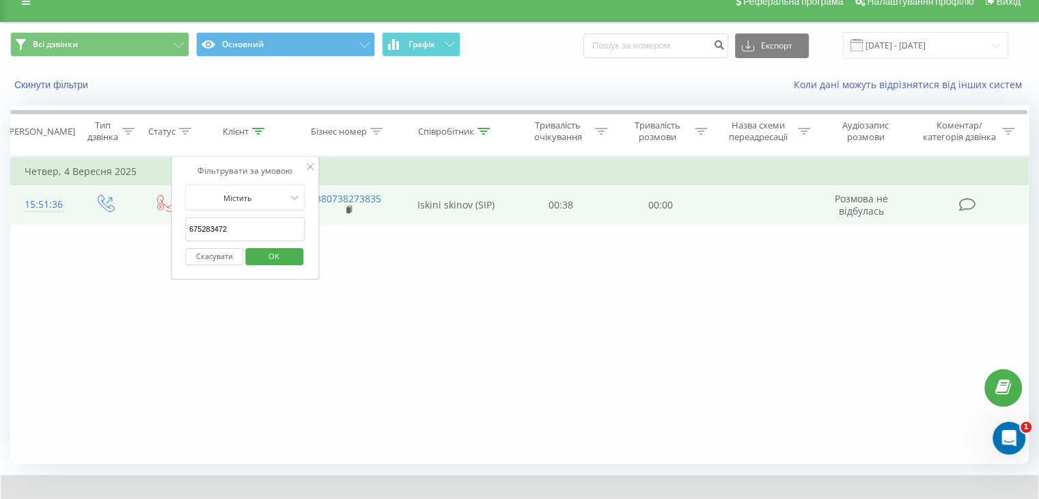
click at [252, 222] on input "675283472" at bounding box center [245, 229] width 120 height 24
paste input "62259898"
click at [264, 255] on span "OK" at bounding box center [274, 255] width 38 height 21
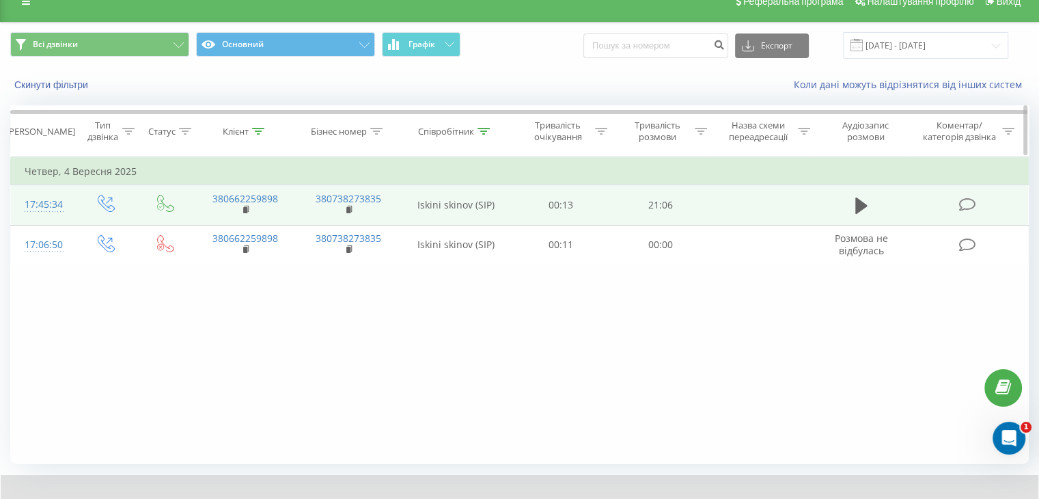
click at [255, 128] on icon at bounding box center [258, 131] width 12 height 7
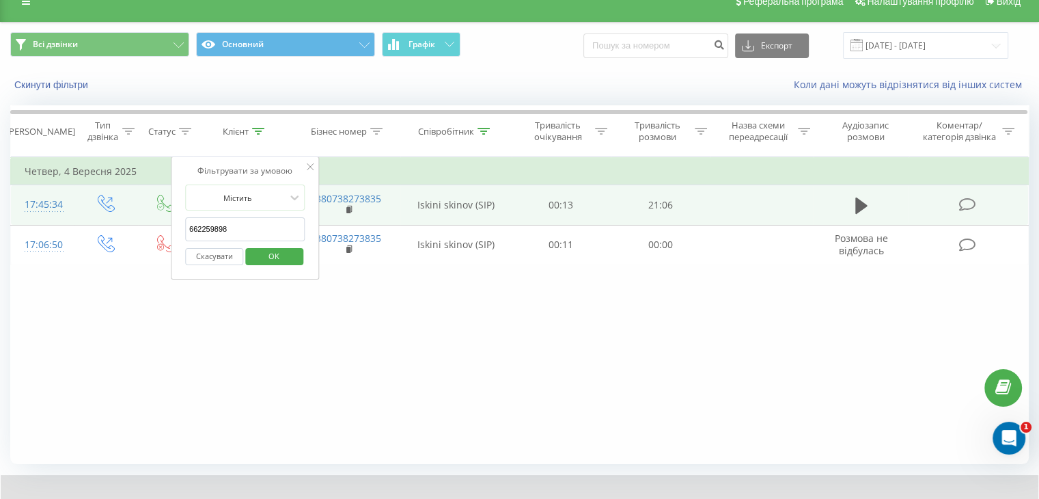
click at [260, 227] on input "662259898" at bounding box center [245, 229] width 120 height 24
paste input "502168775"
click at [276, 251] on span "OK" at bounding box center [274, 255] width 38 height 21
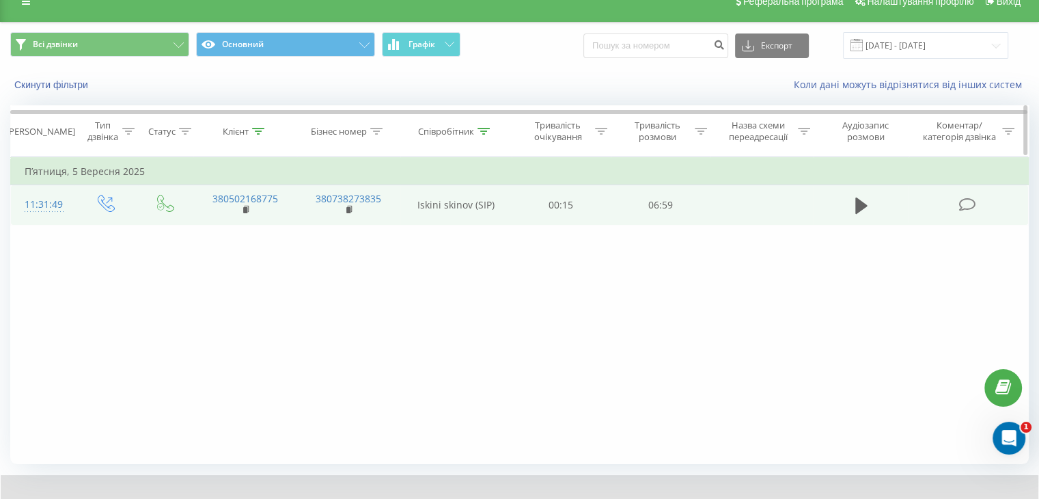
click at [254, 128] on icon at bounding box center [258, 131] width 12 height 7
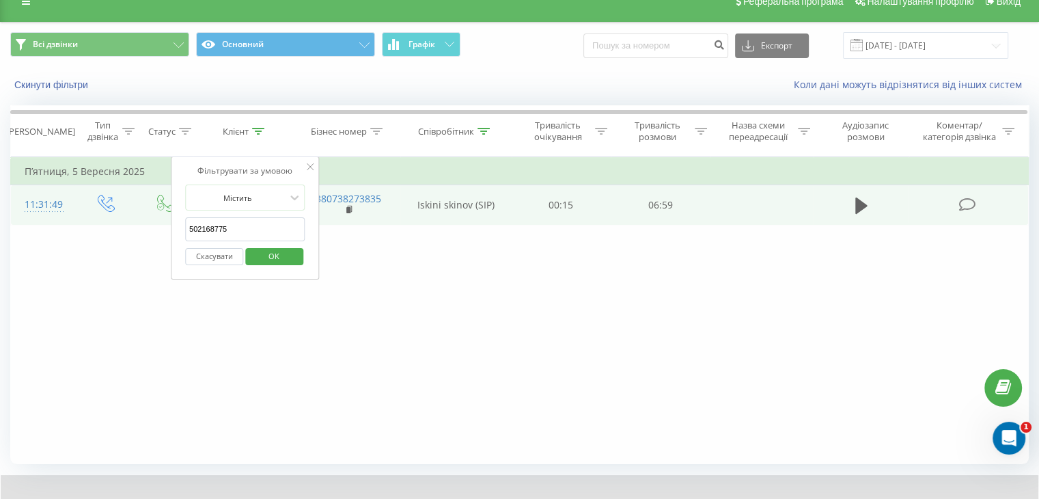
drag, startPoint x: 253, startPoint y: 216, endPoint x: 249, endPoint y: 223, distance: 8.0
click at [251, 221] on input "502168775" at bounding box center [245, 229] width 120 height 24
click at [248, 225] on input "502168775" at bounding box center [245, 229] width 120 height 24
paste input "0680442189"
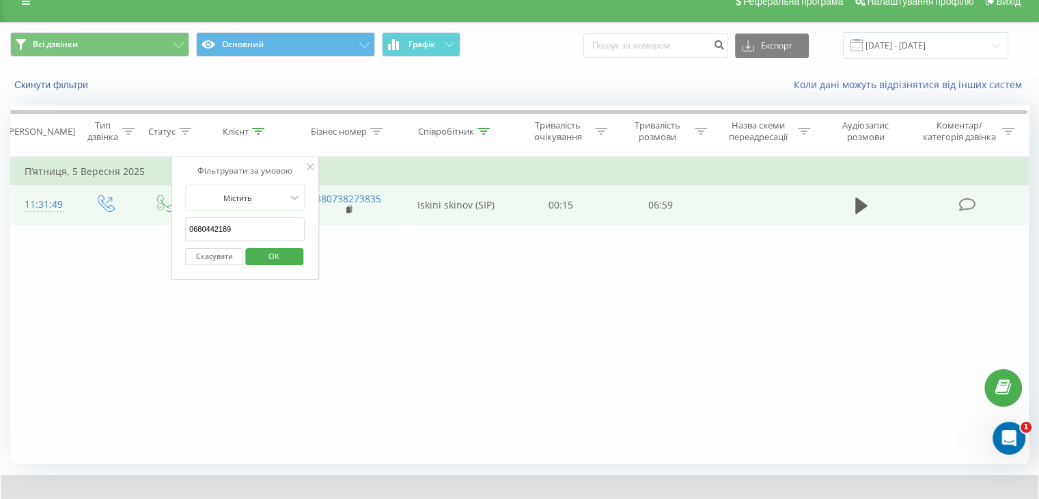
click at [279, 254] on span "OK" at bounding box center [274, 255] width 38 height 21
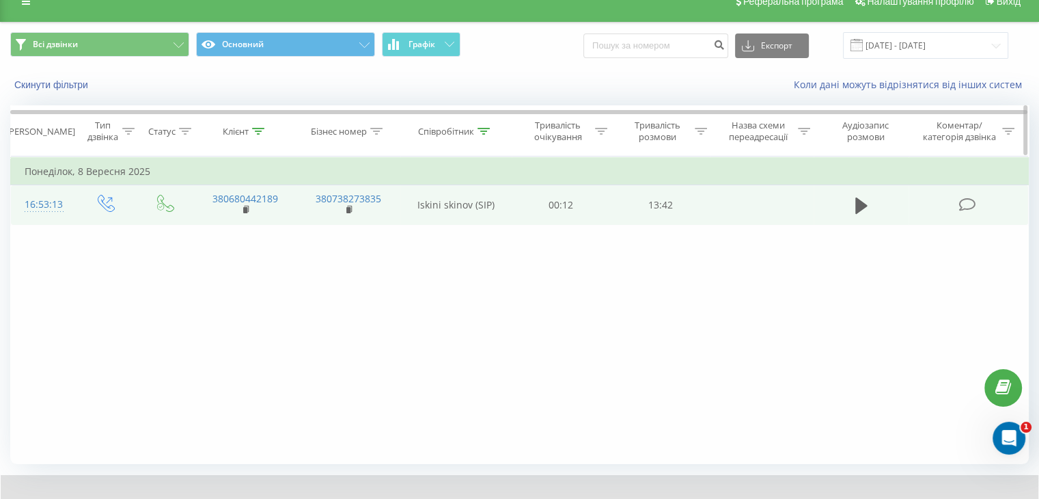
click at [257, 129] on icon at bounding box center [258, 131] width 12 height 7
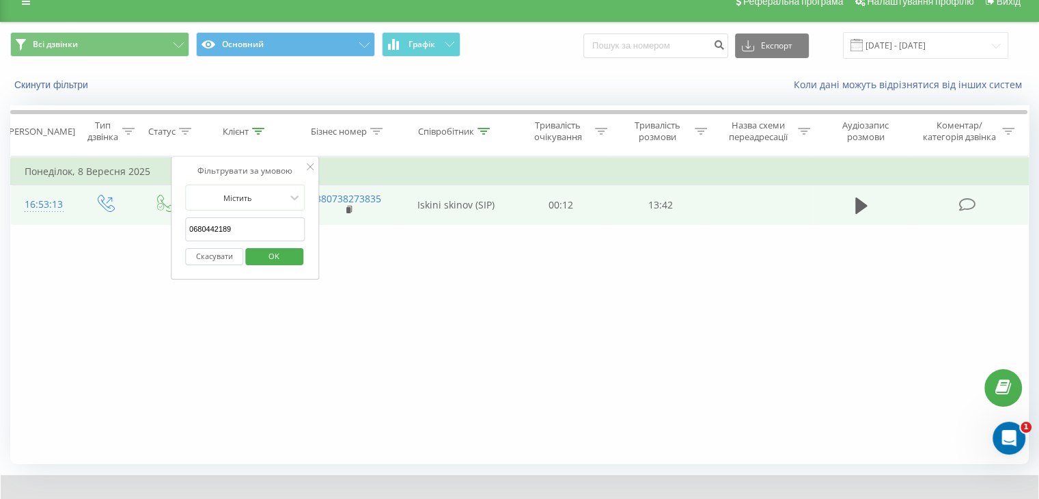
click at [255, 225] on input "0680442189" at bounding box center [245, 229] width 120 height 24
paste input "+380938229324"
click at [201, 227] on input "+380938229324" at bounding box center [245, 229] width 120 height 24
click at [281, 249] on span "OK" at bounding box center [274, 255] width 38 height 21
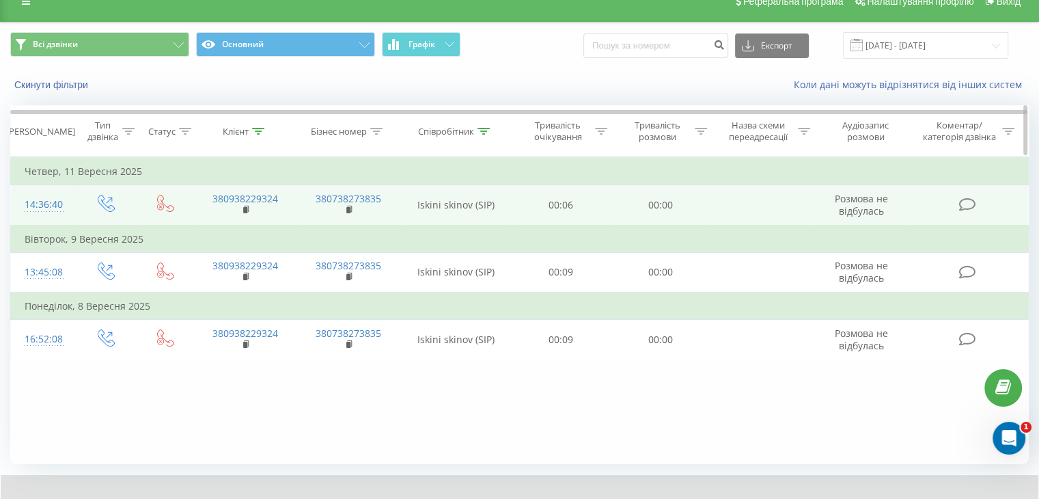
click at [260, 134] on div at bounding box center [258, 132] width 12 height 12
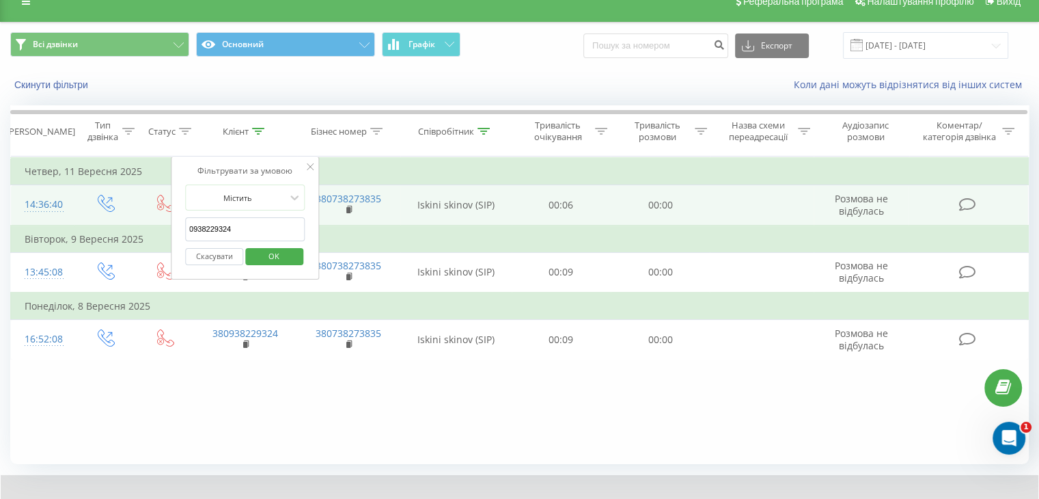
click at [248, 227] on input "0938229324" at bounding box center [245, 229] width 120 height 24
paste input "+380982532872"
click at [204, 227] on input "+380982532872" at bounding box center [245, 229] width 120 height 24
click at [256, 261] on span "OK" at bounding box center [274, 255] width 38 height 21
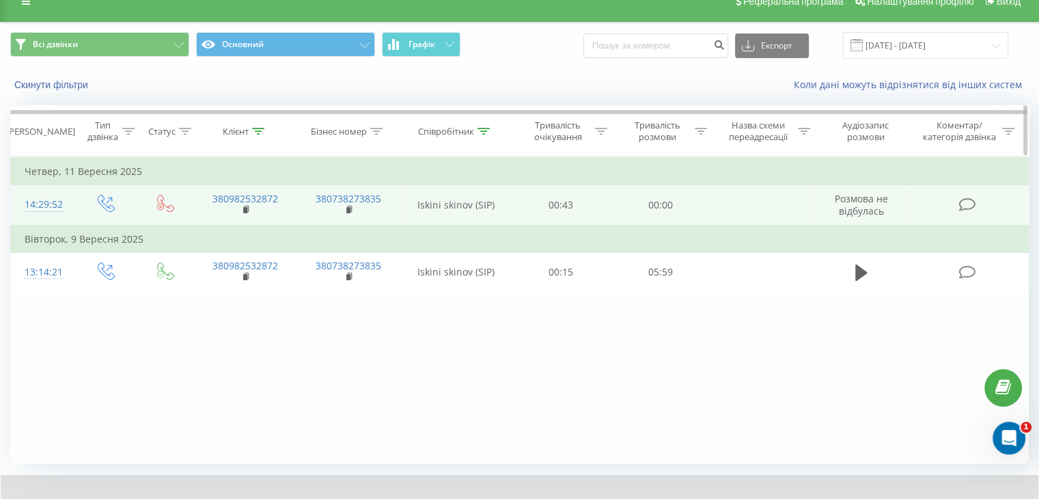
click at [258, 128] on icon at bounding box center [258, 131] width 12 height 7
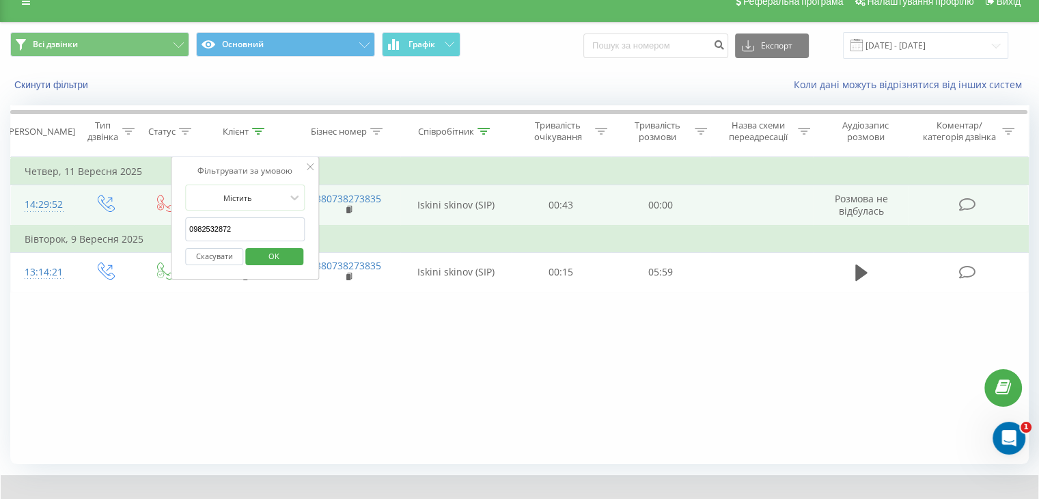
click at [242, 226] on input "0982532872" at bounding box center [245, 229] width 120 height 24
paste input "(097) 420-57-81"
click at [265, 253] on span "OK" at bounding box center [274, 255] width 38 height 21
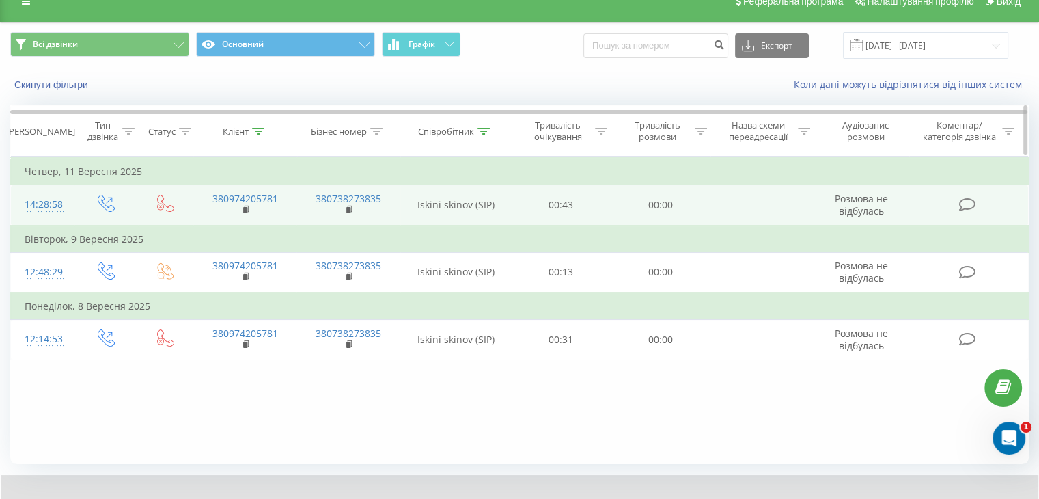
click at [260, 131] on icon at bounding box center [258, 131] width 12 height 7
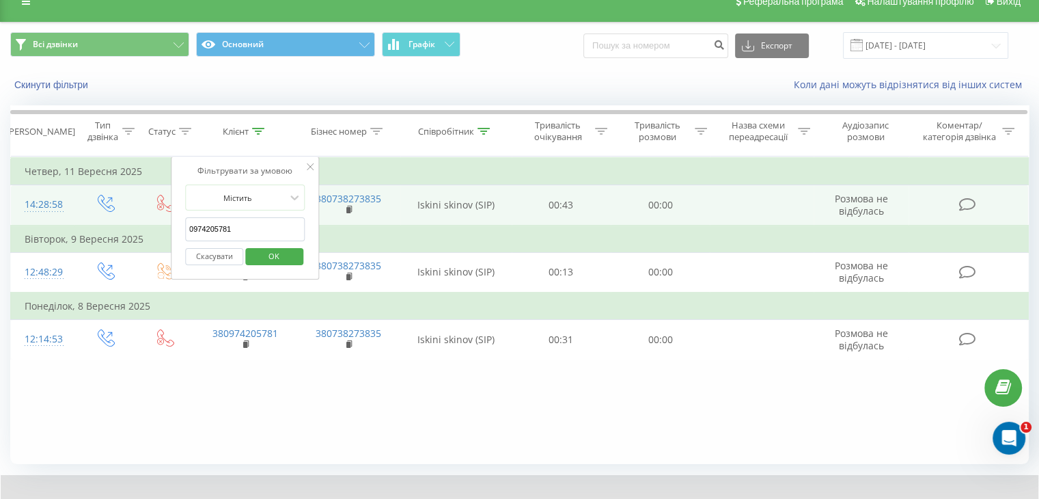
click at [275, 223] on input "0974205781" at bounding box center [245, 229] width 120 height 24
paste input "5609685"
click at [281, 250] on span "OK" at bounding box center [274, 255] width 38 height 21
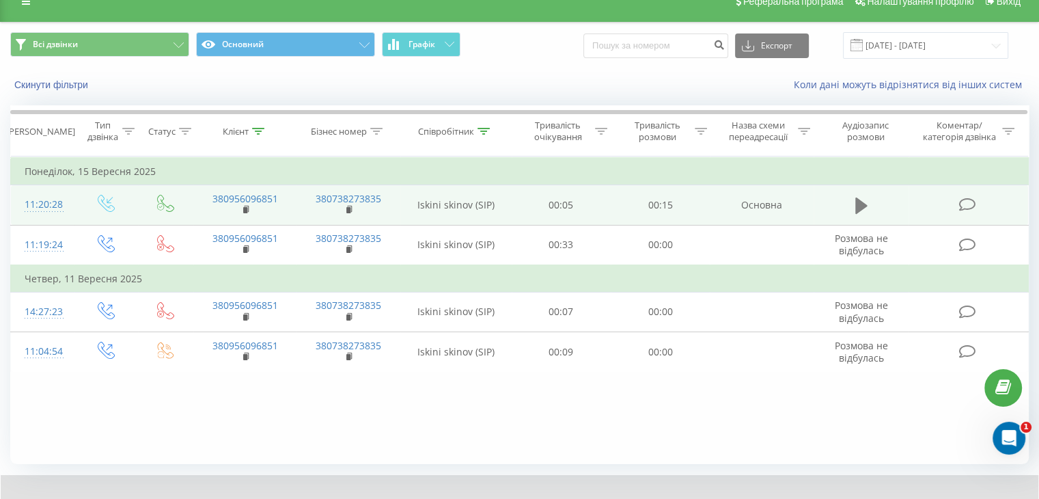
click at [853, 204] on button at bounding box center [861, 205] width 20 height 20
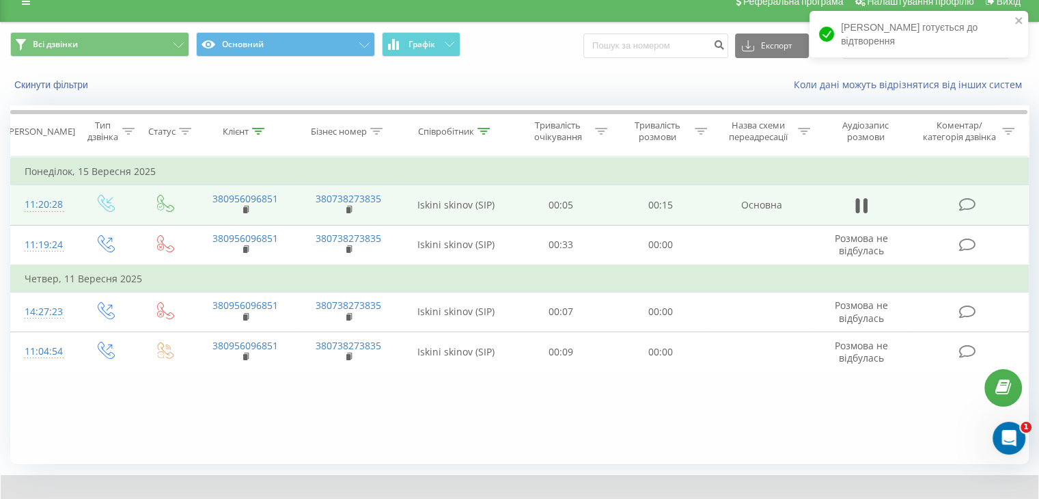
scroll to position [87, 0]
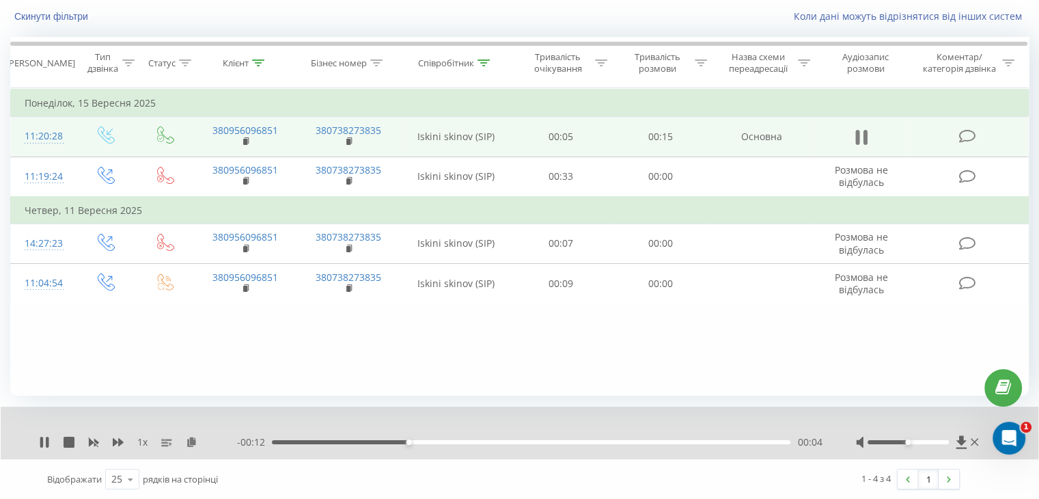
click at [857, 133] on icon at bounding box center [857, 137] width 4 height 15
click at [258, 61] on icon at bounding box center [258, 62] width 12 height 7
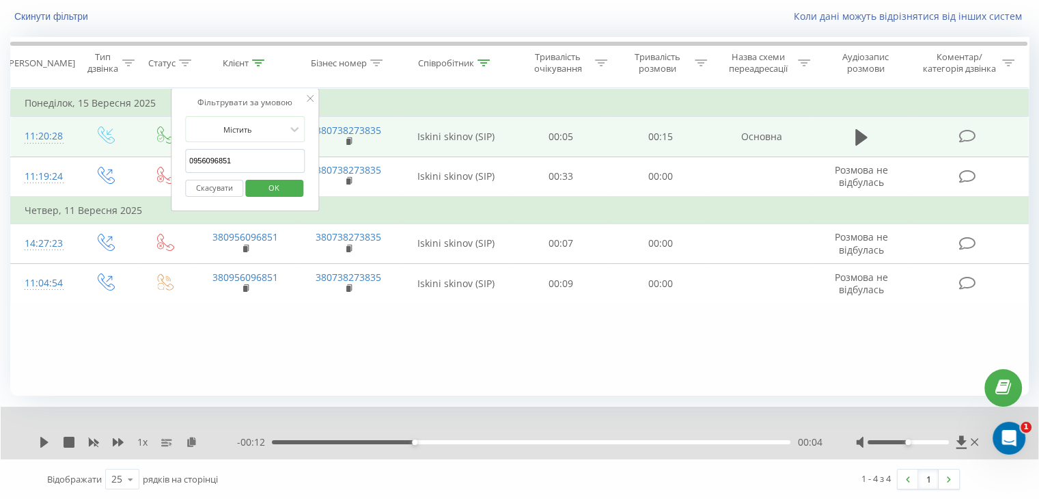
click at [247, 156] on input "0956096851" at bounding box center [245, 161] width 120 height 24
paste input "(097) 229-72-52"
click at [262, 184] on span "OK" at bounding box center [274, 187] width 38 height 21
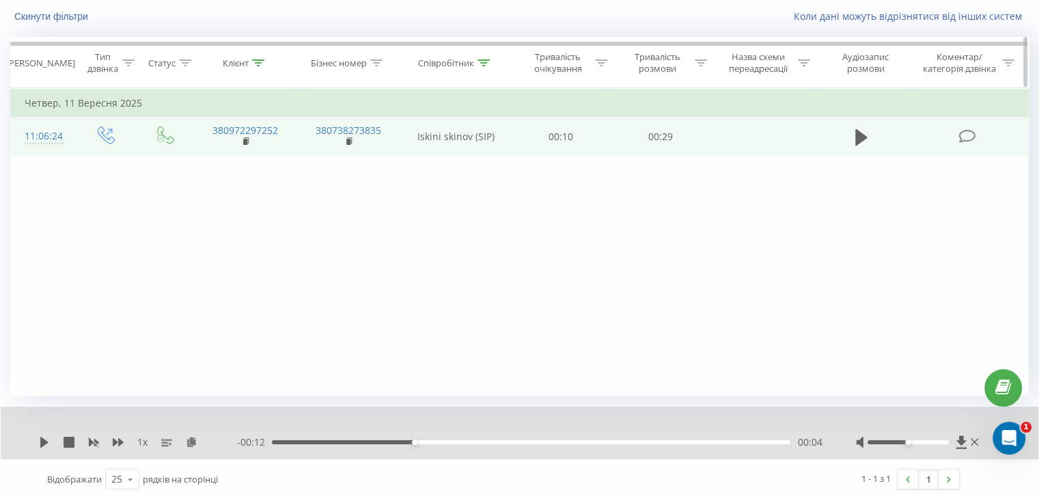
click at [257, 64] on icon at bounding box center [258, 62] width 12 height 7
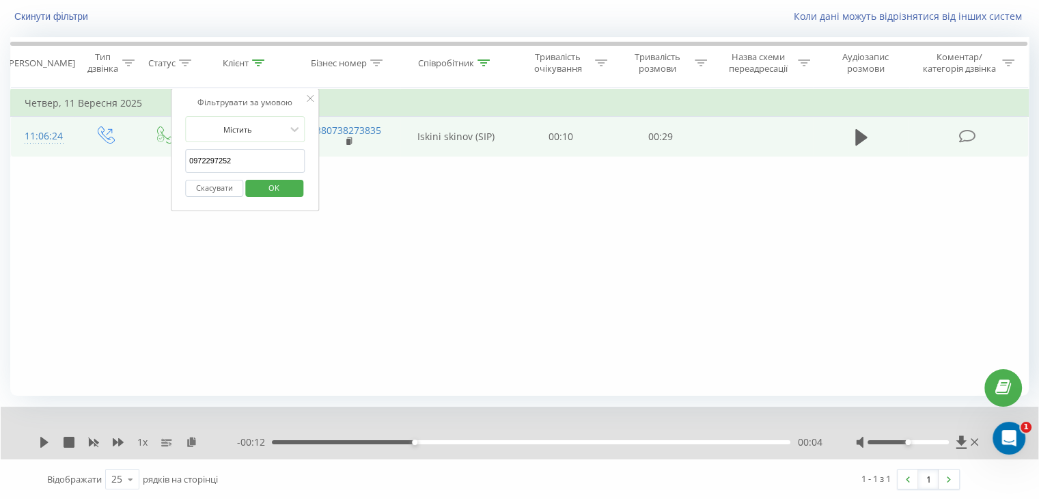
click at [254, 161] on input "0972297252" at bounding box center [245, 161] width 120 height 24
paste input "9120137"
click at [257, 182] on span "OK" at bounding box center [274, 187] width 38 height 21
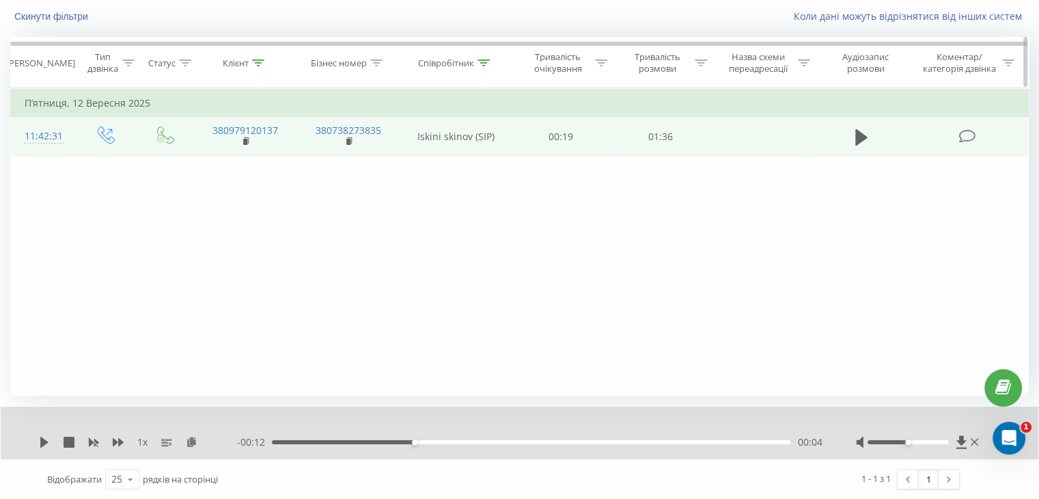
click at [260, 61] on icon at bounding box center [258, 62] width 12 height 7
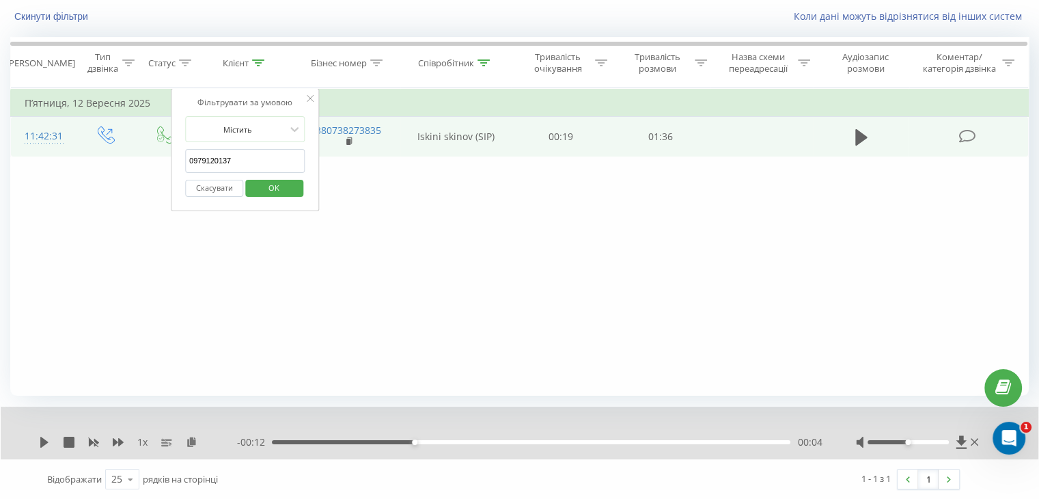
click at [258, 159] on input "0979120137" at bounding box center [245, 161] width 120 height 24
paste input "506577561"
click at [272, 191] on span "OK" at bounding box center [274, 187] width 38 height 21
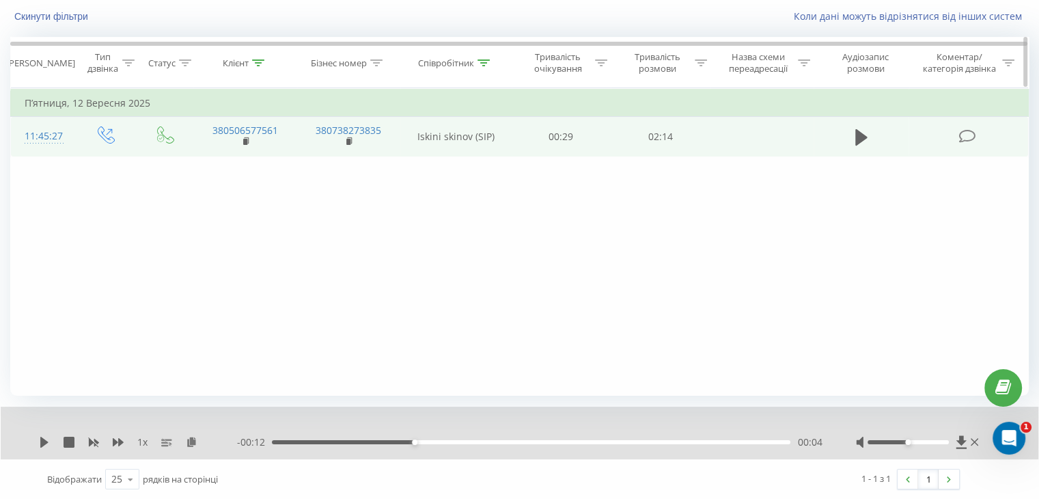
drag, startPoint x: 256, startPoint y: 66, endPoint x: 263, endPoint y: 70, distance: 7.6
click at [256, 66] on div at bounding box center [258, 63] width 12 height 12
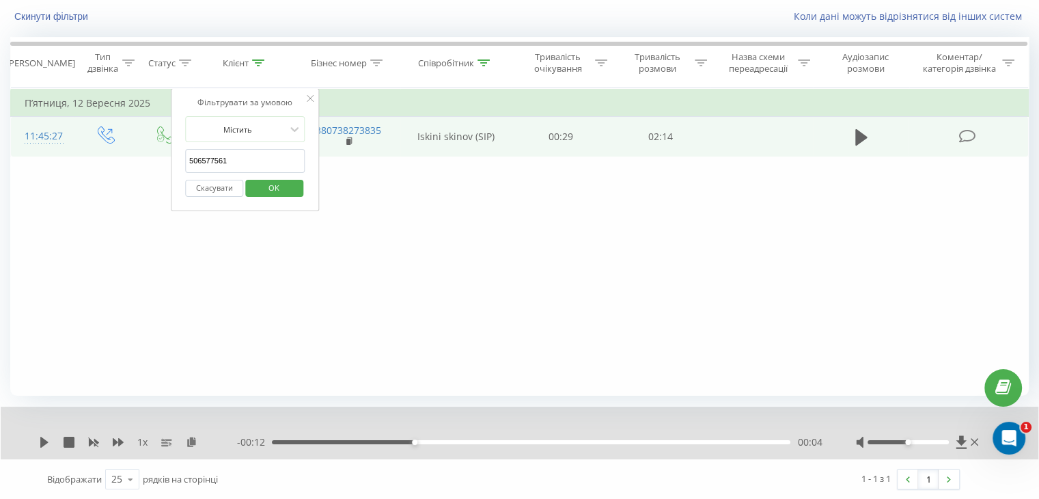
click at [272, 155] on input "506577561" at bounding box center [245, 161] width 120 height 24
paste input "0979799595"
type input "0979799595"
click at [274, 184] on span "OK" at bounding box center [274, 187] width 38 height 21
